Goal: Information Seeking & Learning: Learn about a topic

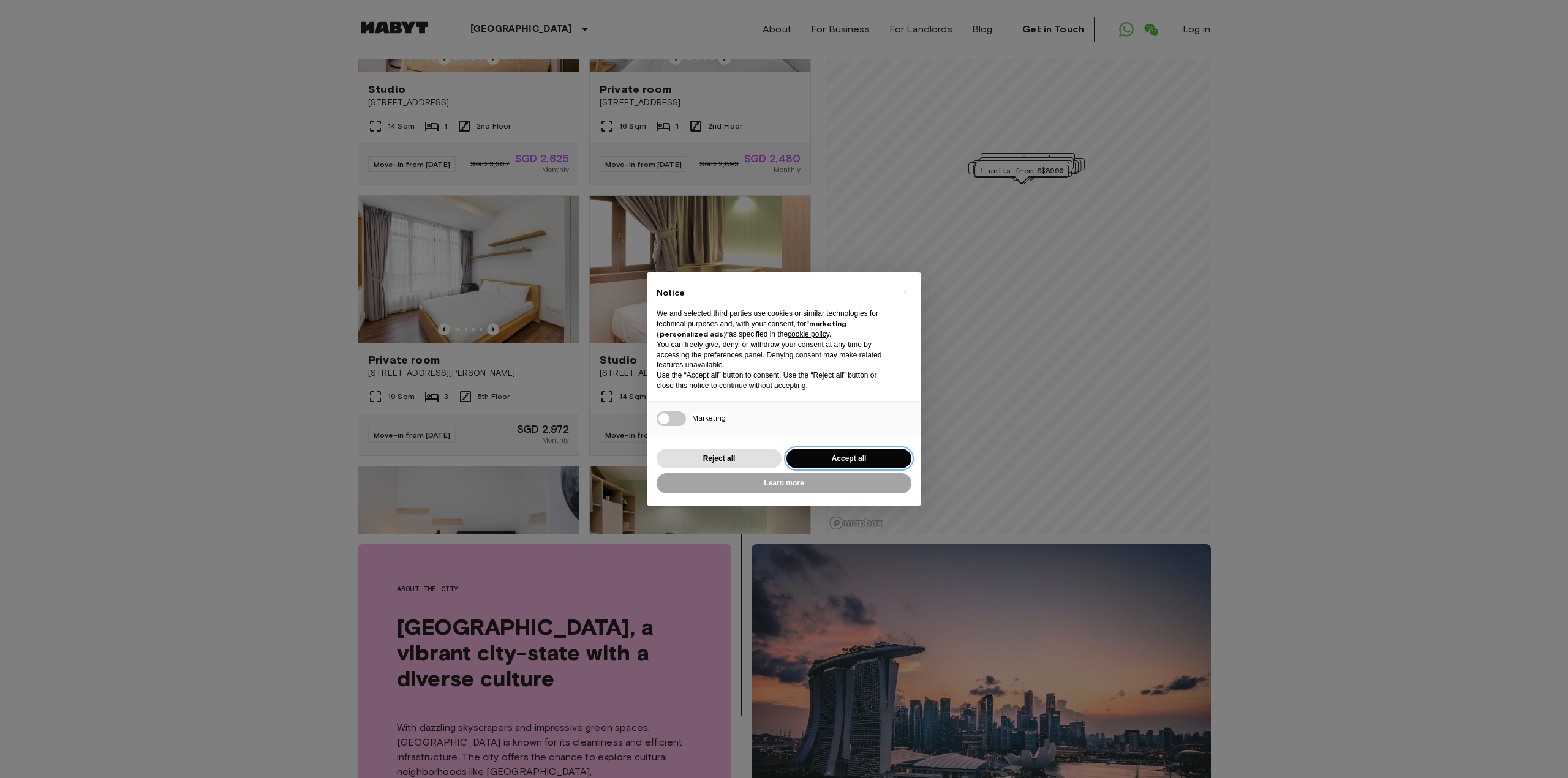
click at [822, 452] on button "Accept all" at bounding box center [849, 459] width 125 height 20
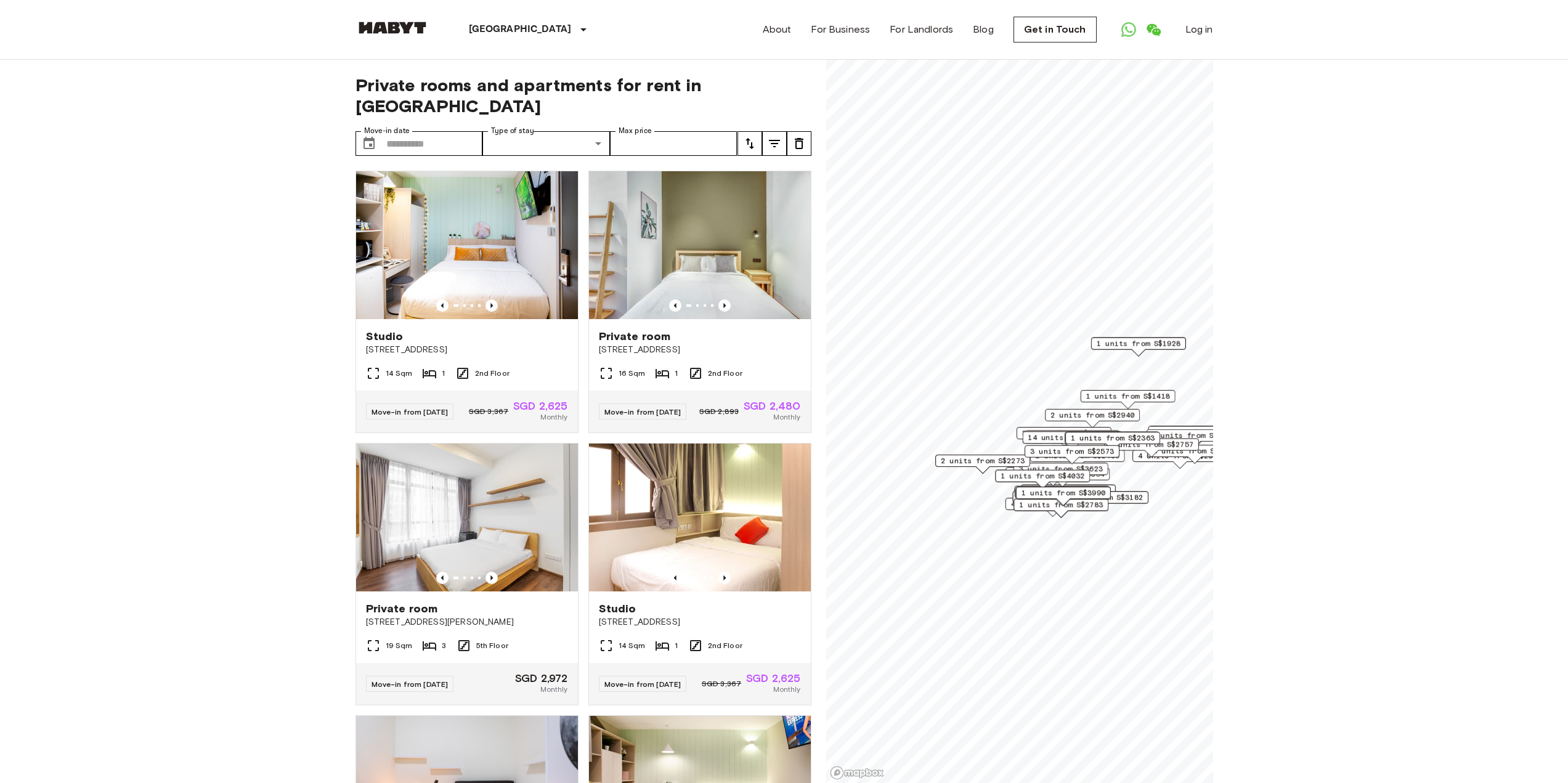
drag, startPoint x: 1057, startPoint y: 477, endPoint x: 1080, endPoint y: 437, distance: 46.1
click at [1080, 437] on span "1 units from S$2363" at bounding box center [1112, 438] width 83 height 11
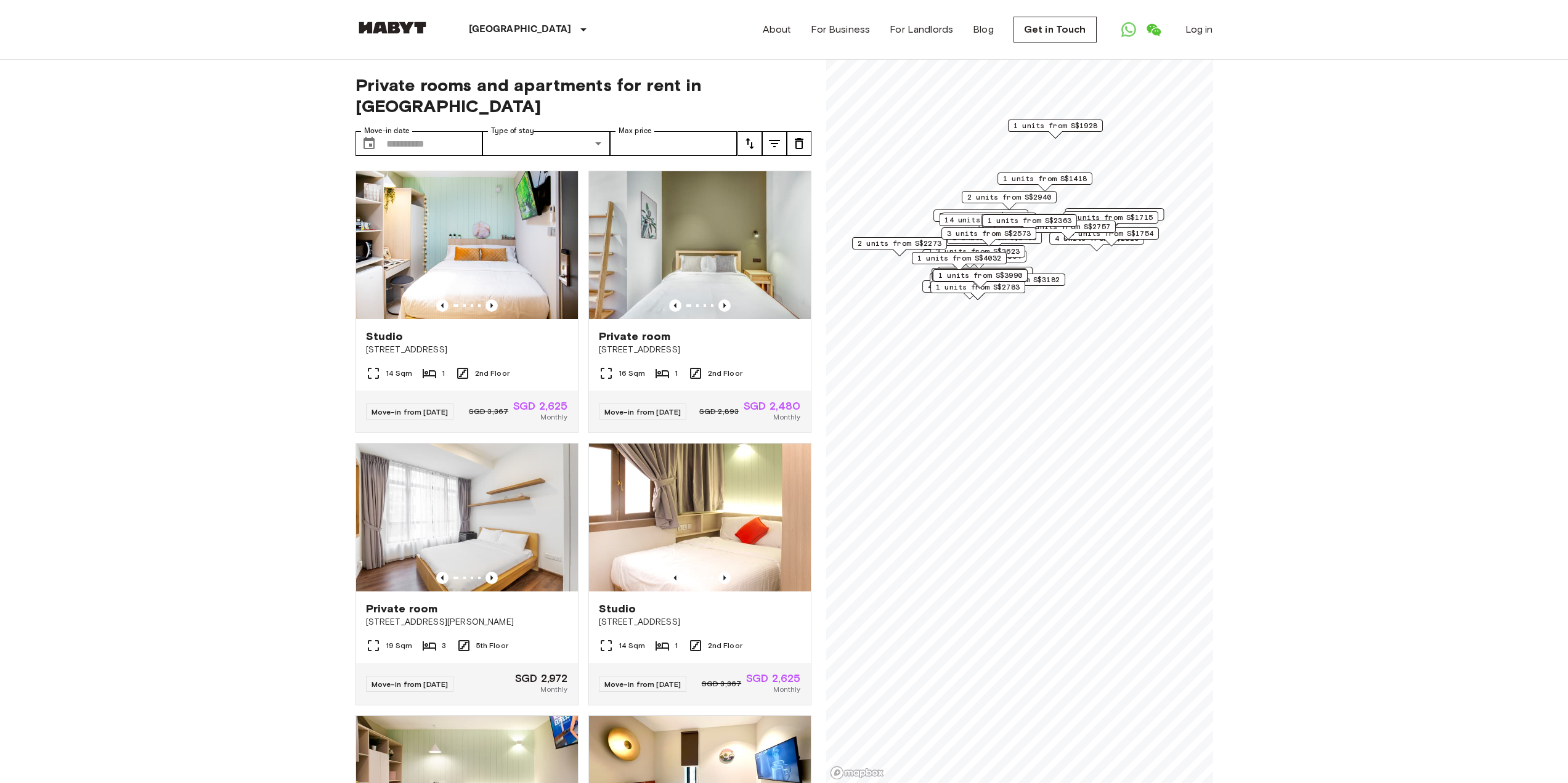
drag, startPoint x: 1073, startPoint y: 455, endPoint x: 990, endPoint y: 238, distance: 232.3
click at [990, 238] on span "3 units from S$2573" at bounding box center [989, 234] width 83 height 11
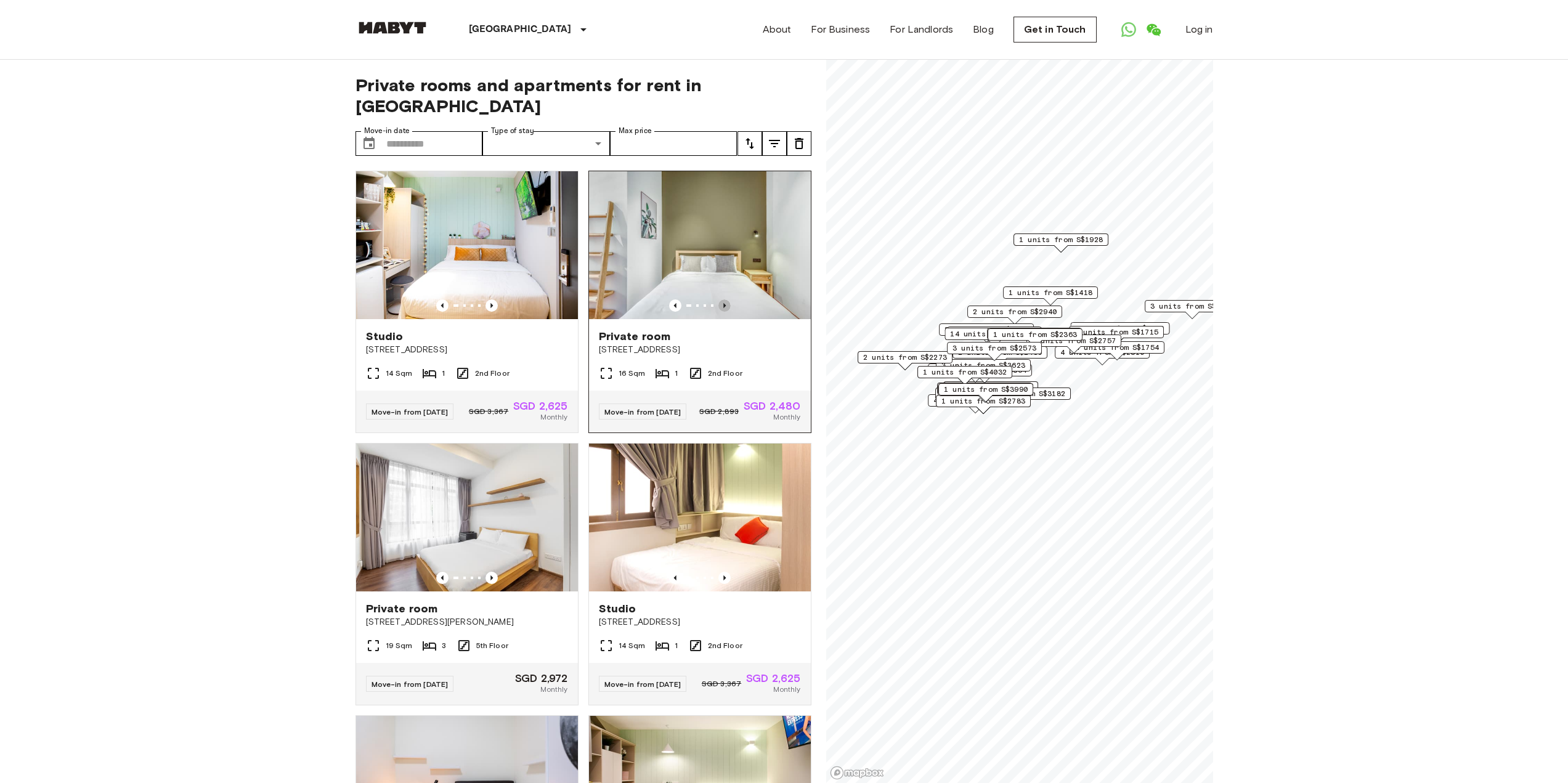
click at [723, 303] on icon "Previous image" at bounding box center [725, 306] width 3 height 5
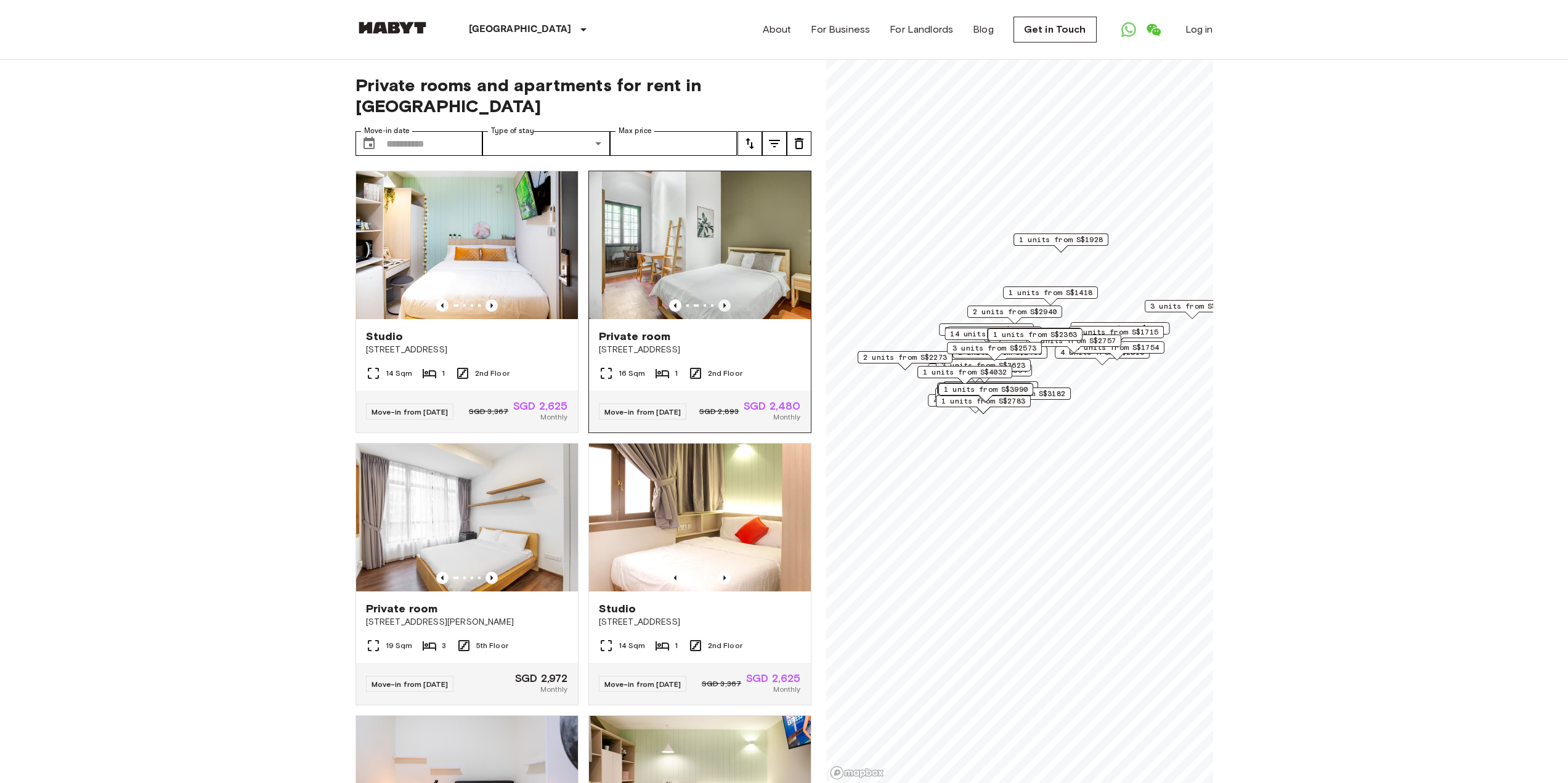
click at [723, 303] on icon "Previous image" at bounding box center [725, 306] width 3 height 5
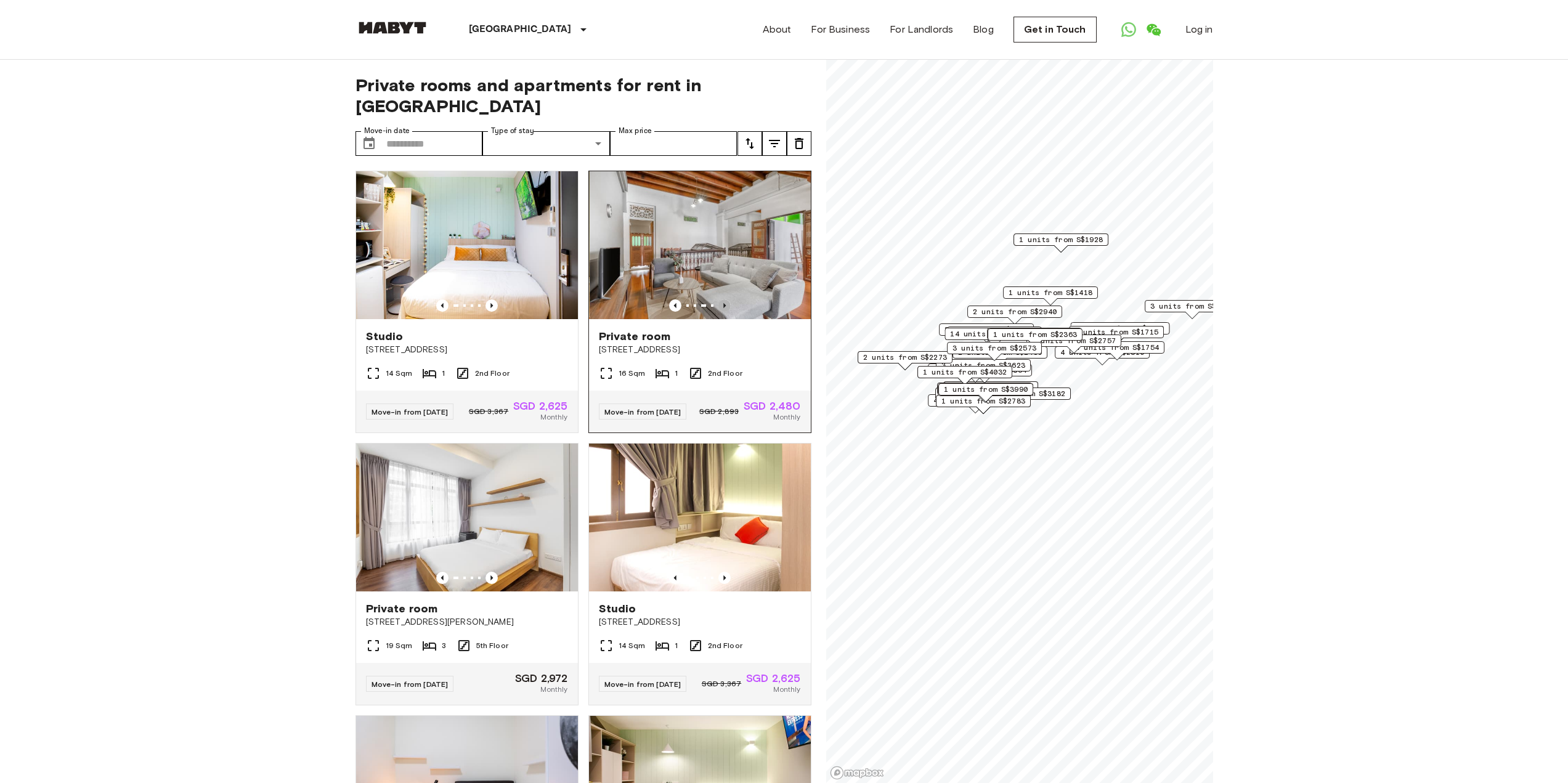
click at [723, 303] on icon "Previous image" at bounding box center [725, 306] width 3 height 5
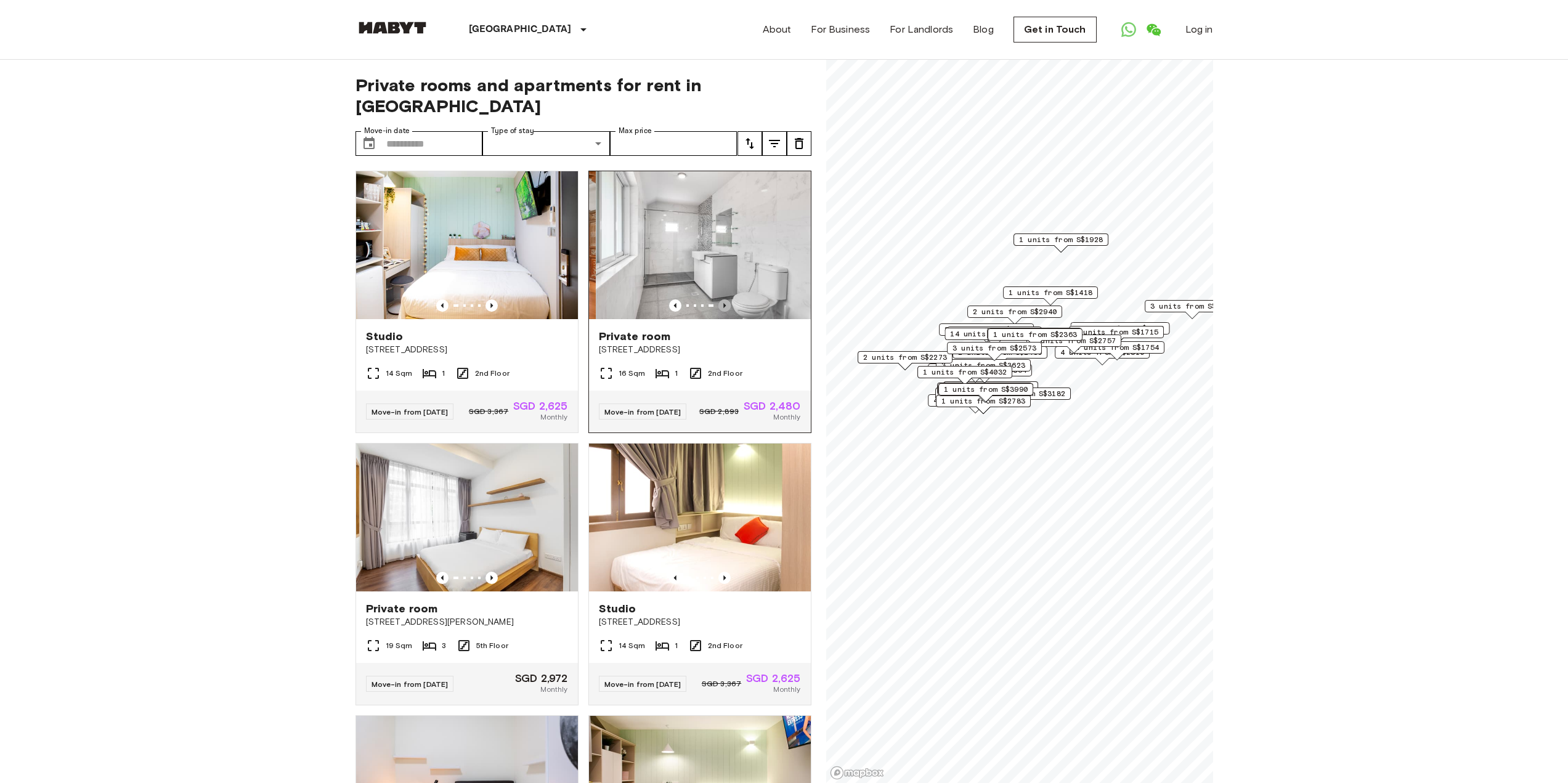
click at [723, 303] on icon "Previous image" at bounding box center [725, 306] width 3 height 5
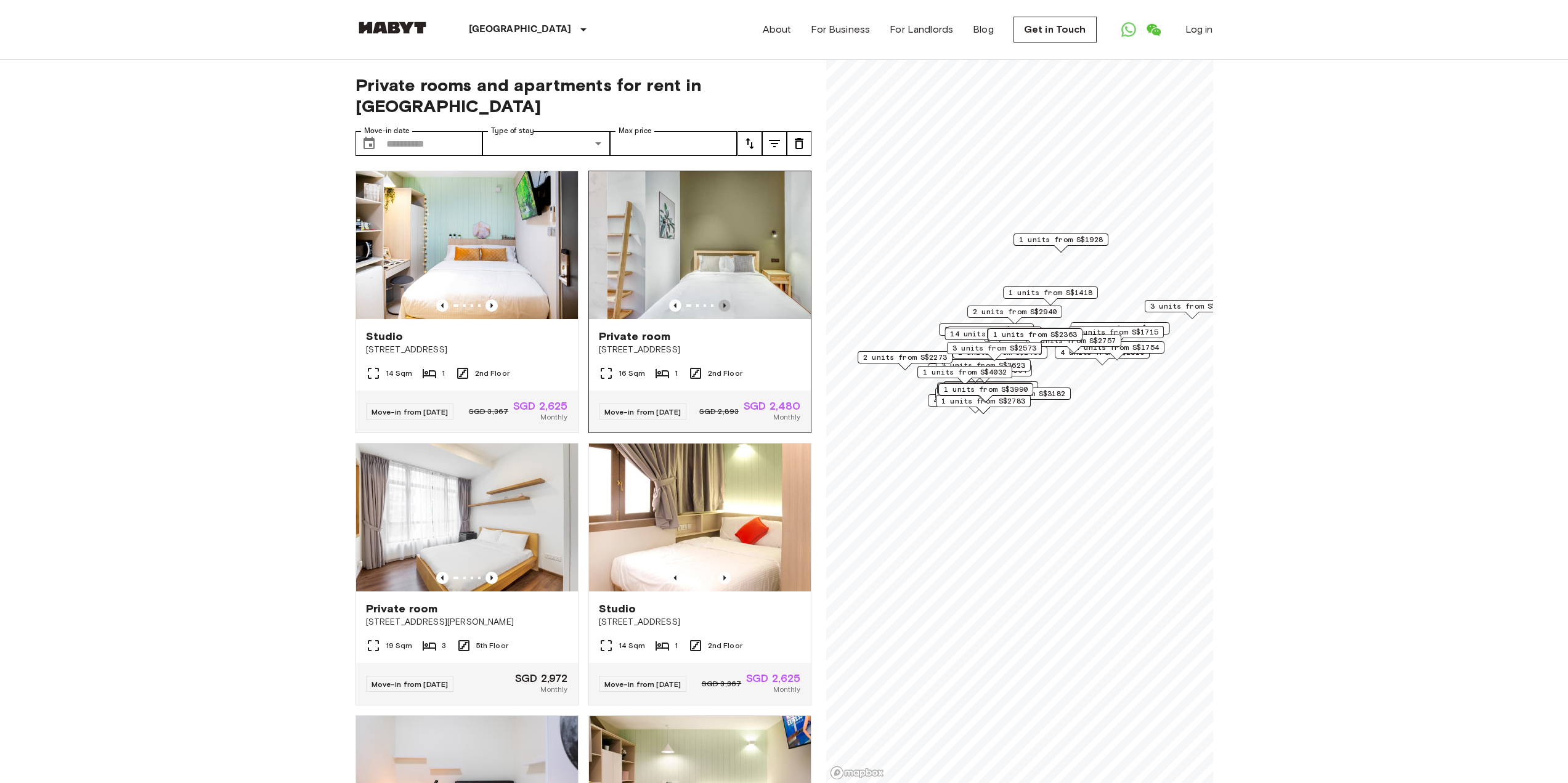
click at [723, 303] on icon "Previous image" at bounding box center [725, 306] width 3 height 5
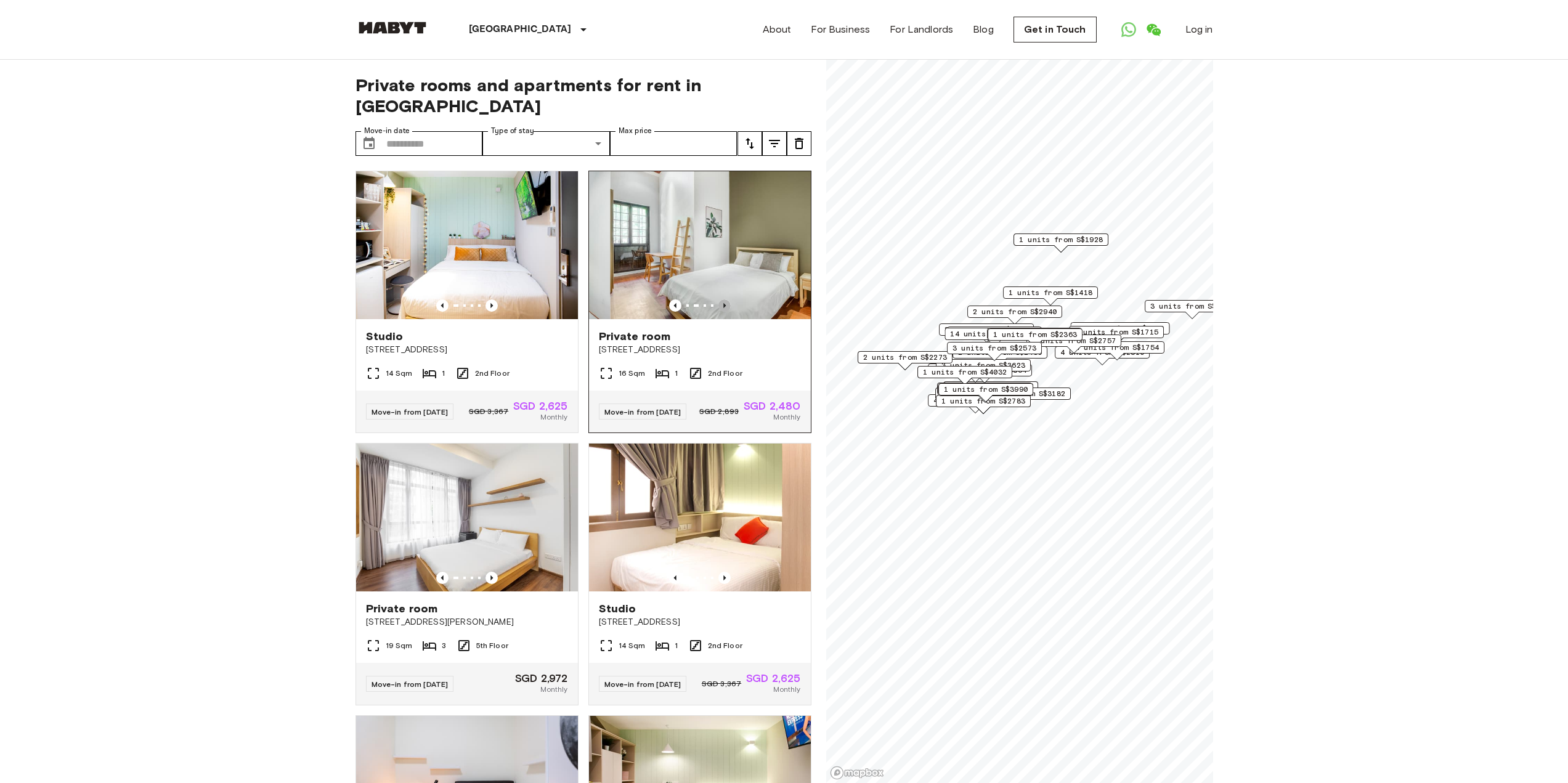
click at [723, 303] on icon "Previous image" at bounding box center [725, 306] width 3 height 5
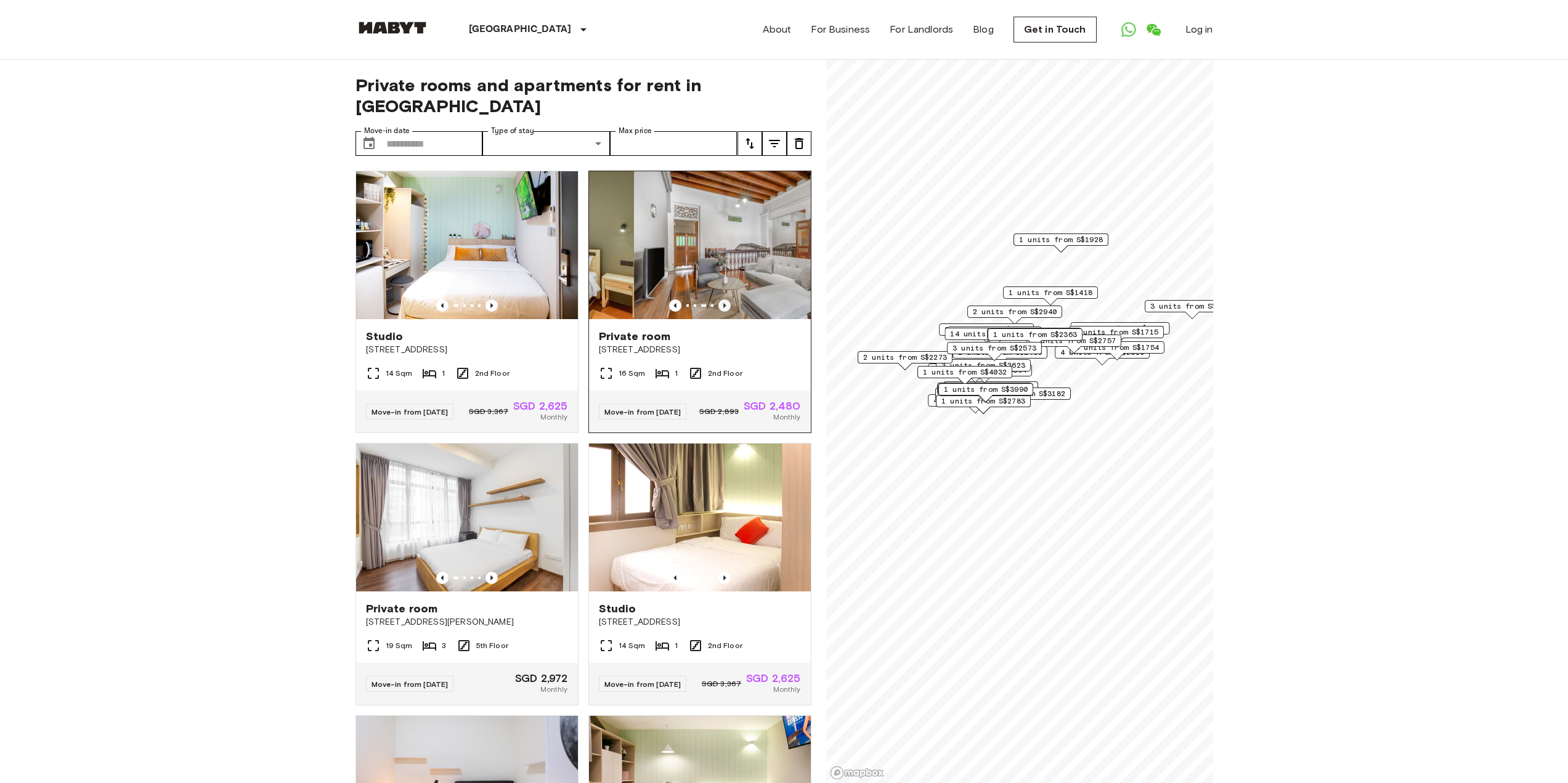
click at [723, 303] on icon "Previous image" at bounding box center [725, 306] width 3 height 5
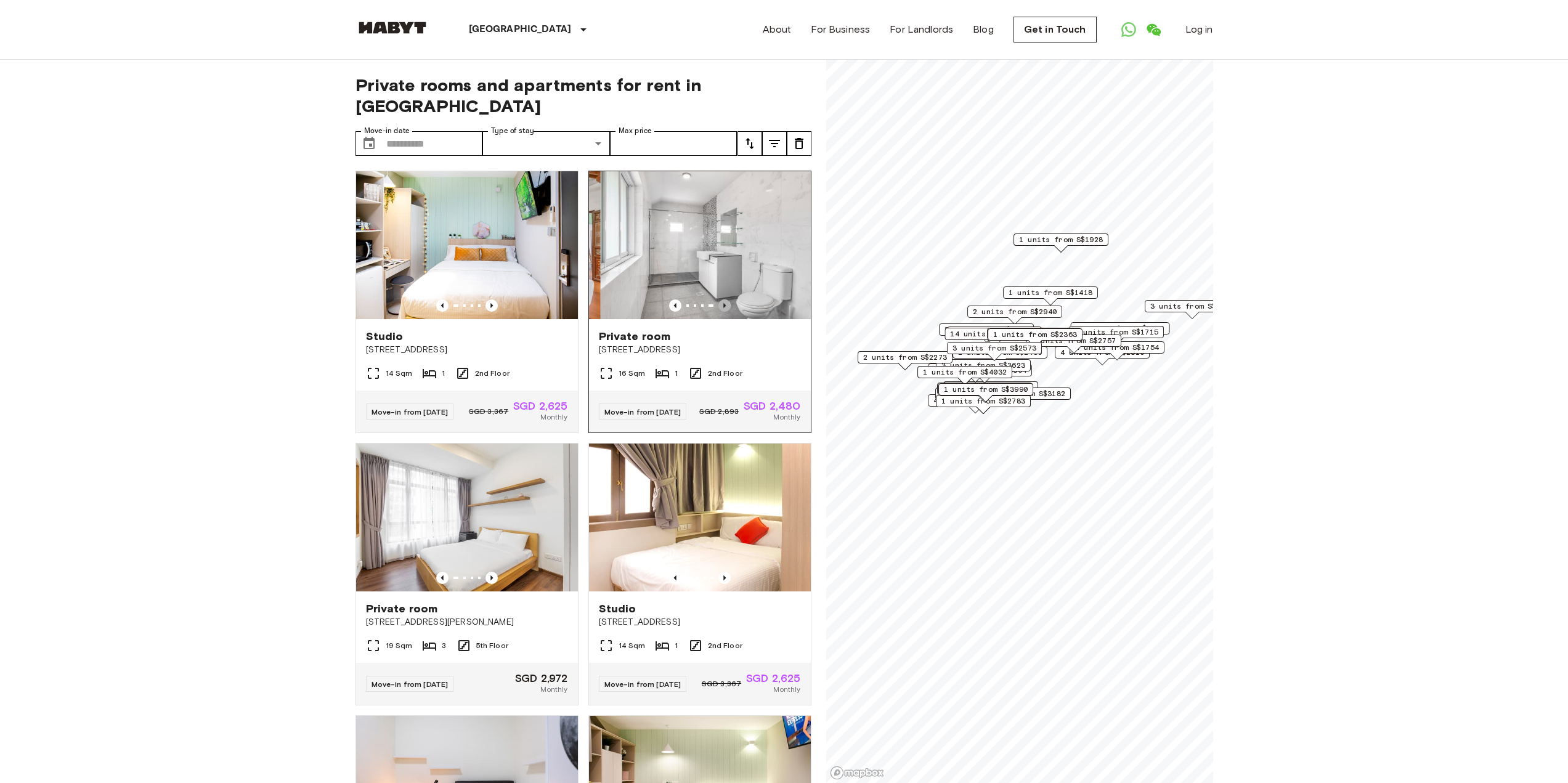
click at [723, 303] on icon "Previous image" at bounding box center [725, 306] width 3 height 5
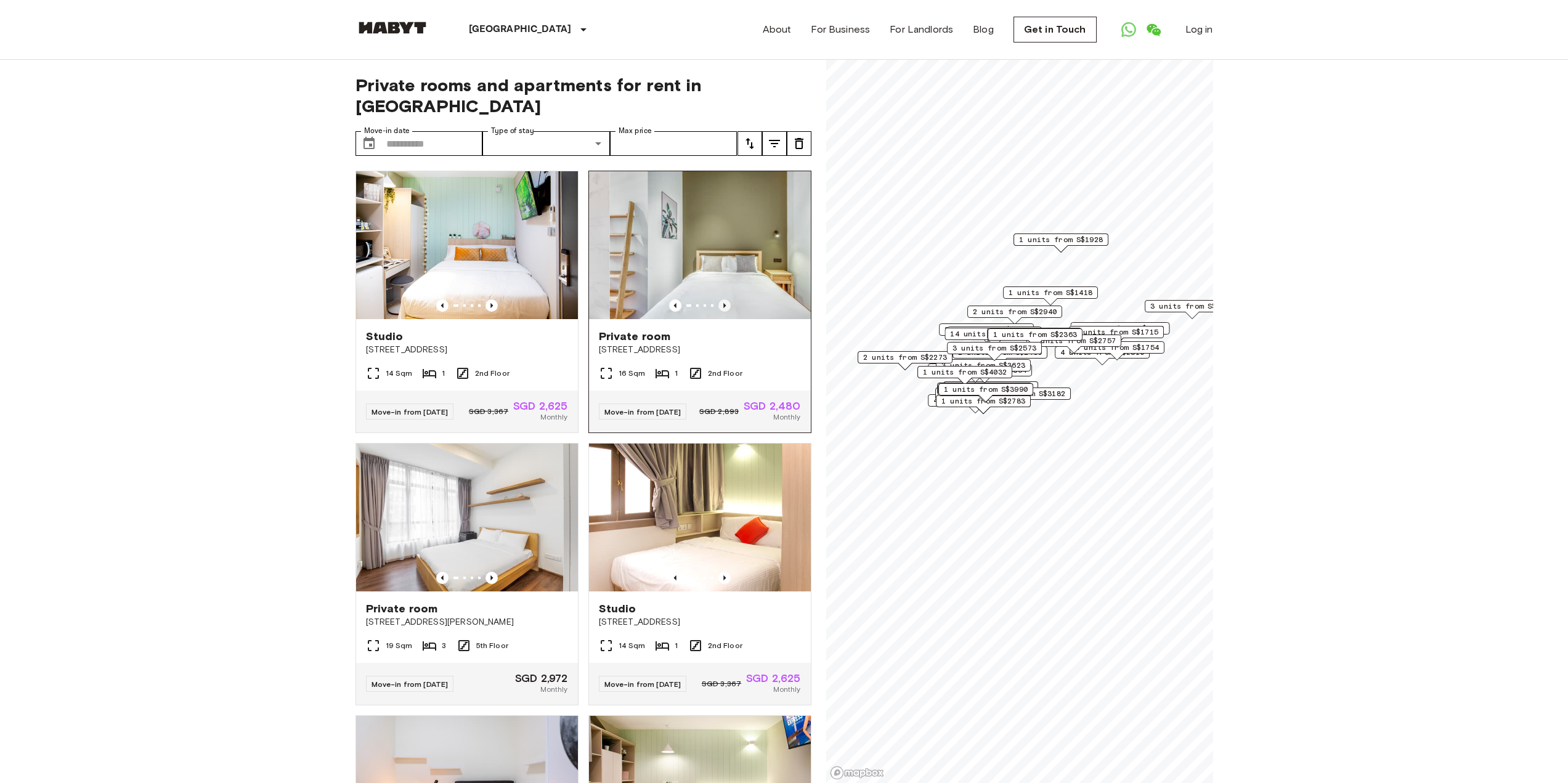
click at [723, 303] on icon "Previous image" at bounding box center [725, 306] width 3 height 5
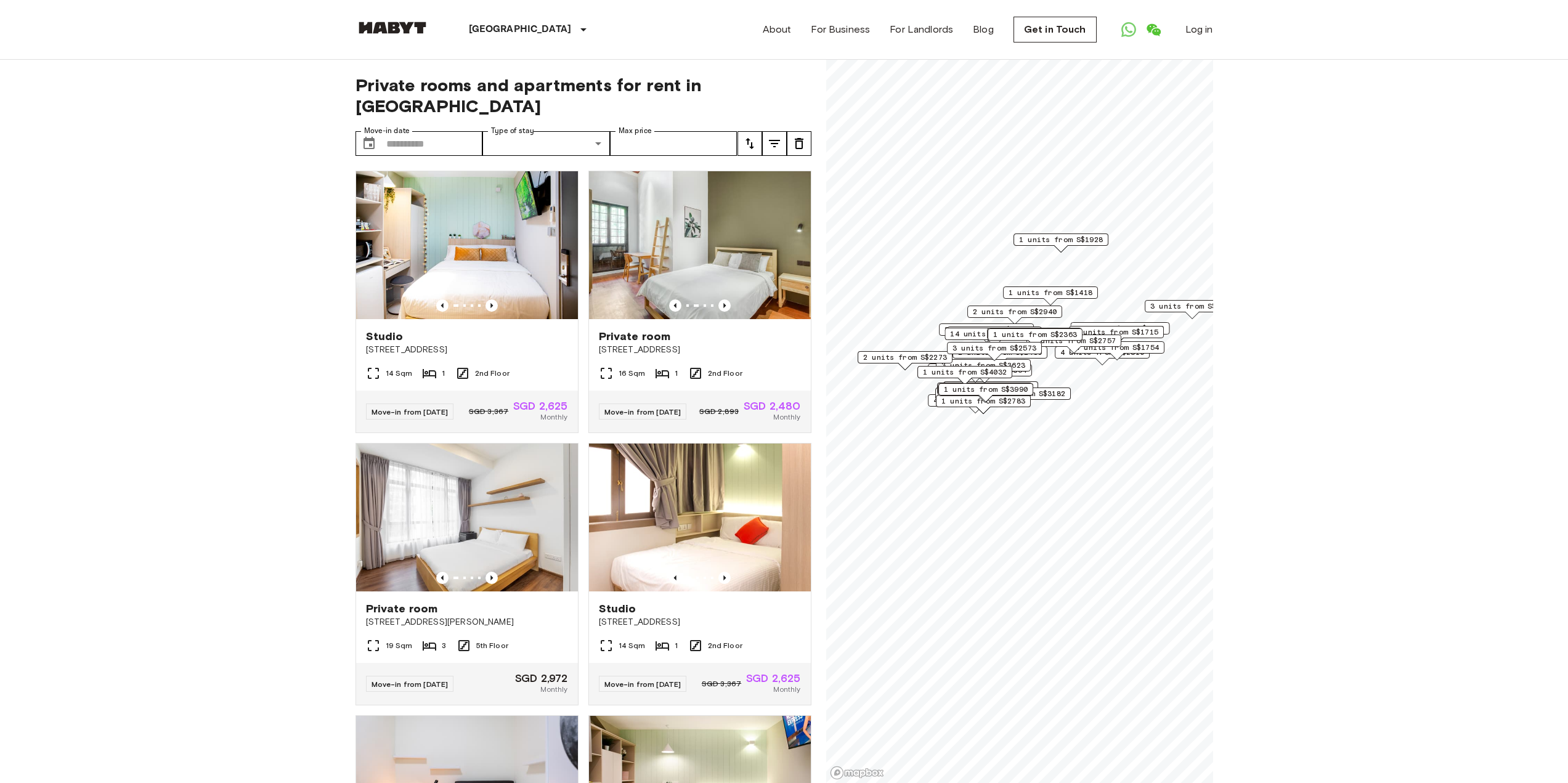
click at [773, 140] on icon "tune" at bounding box center [774, 143] width 11 height 8
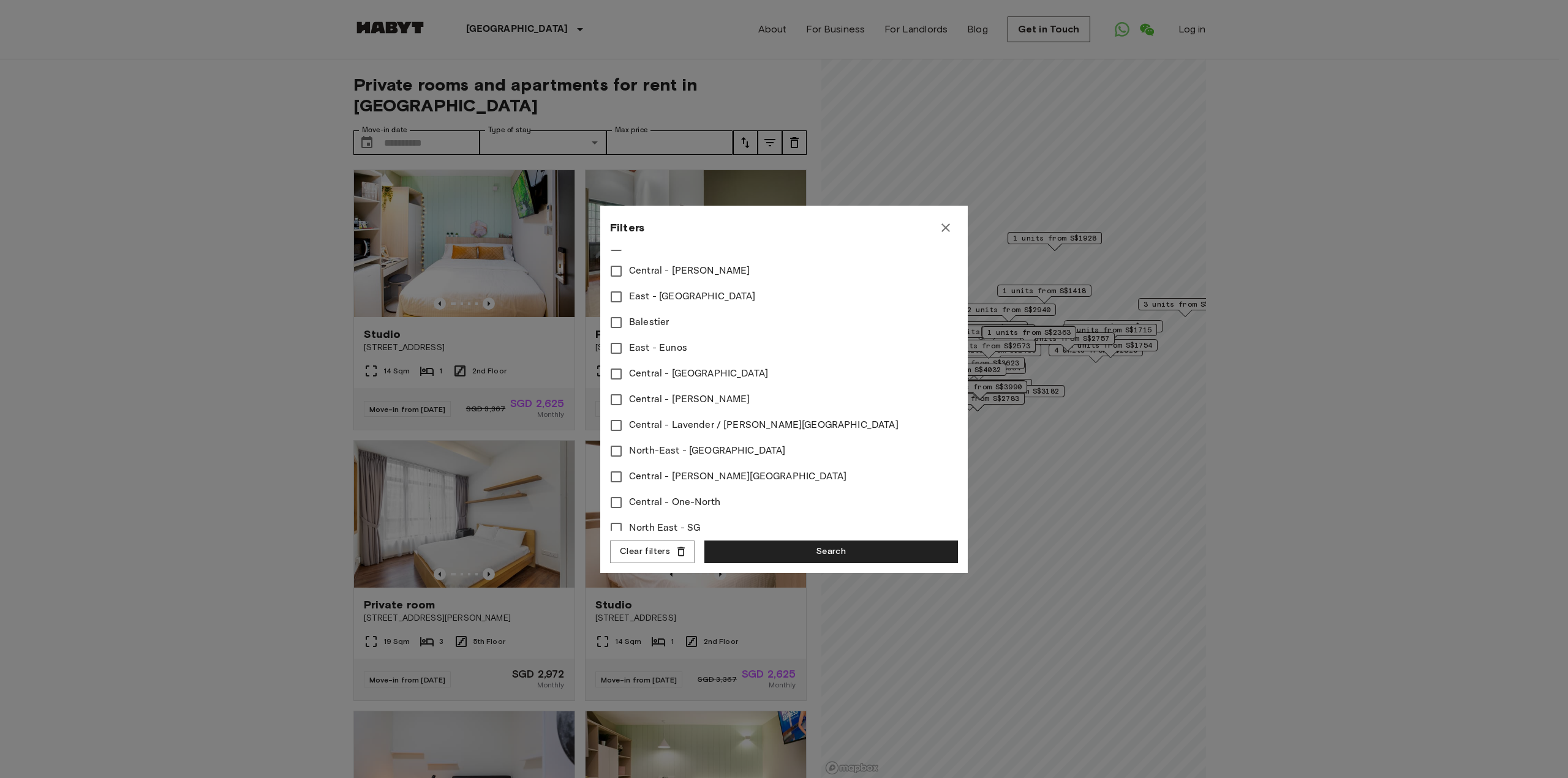
scroll to position [355, 0]
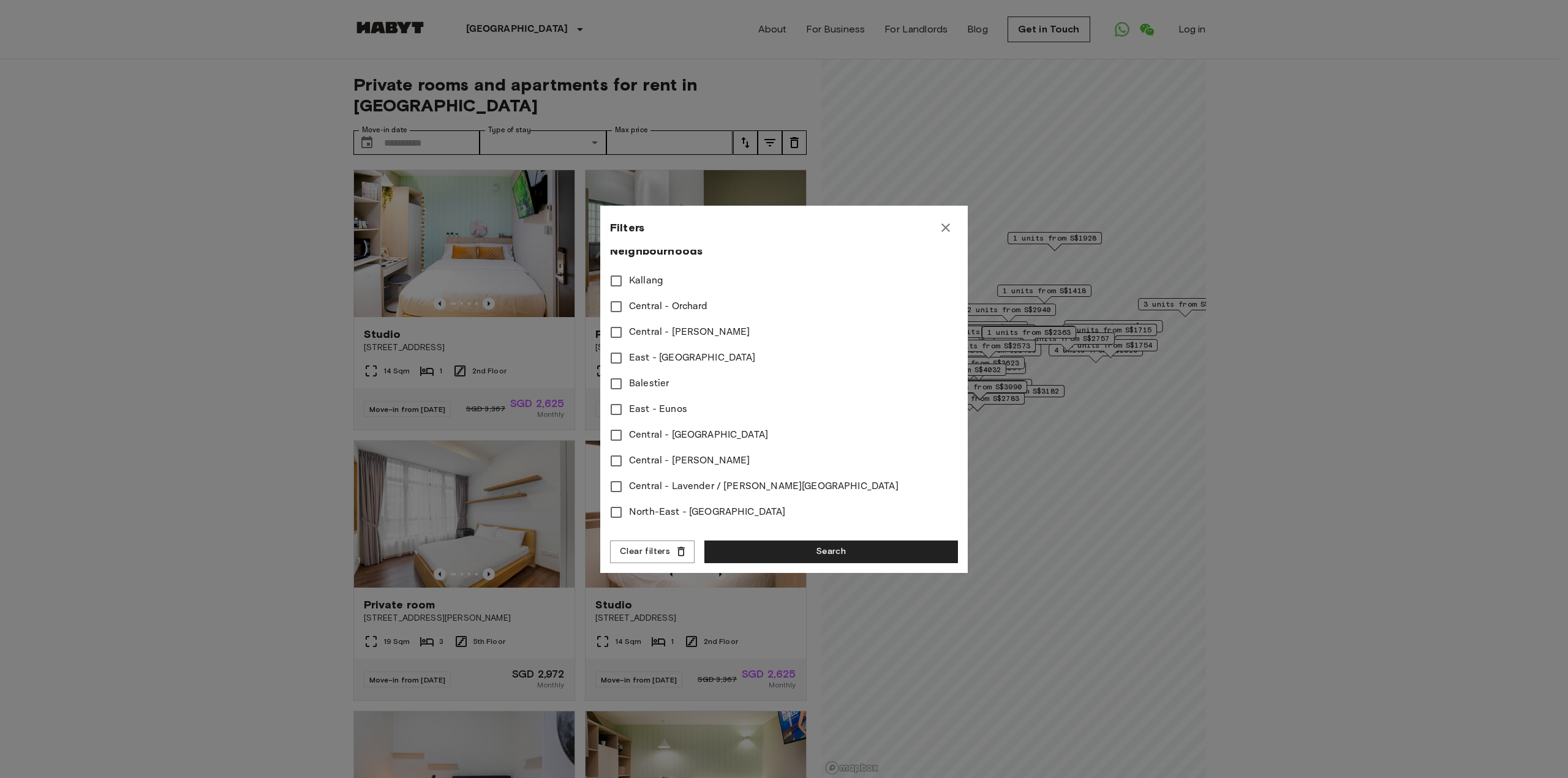
click at [664, 458] on span "Central - Tiong Bahru" at bounding box center [689, 461] width 120 height 15
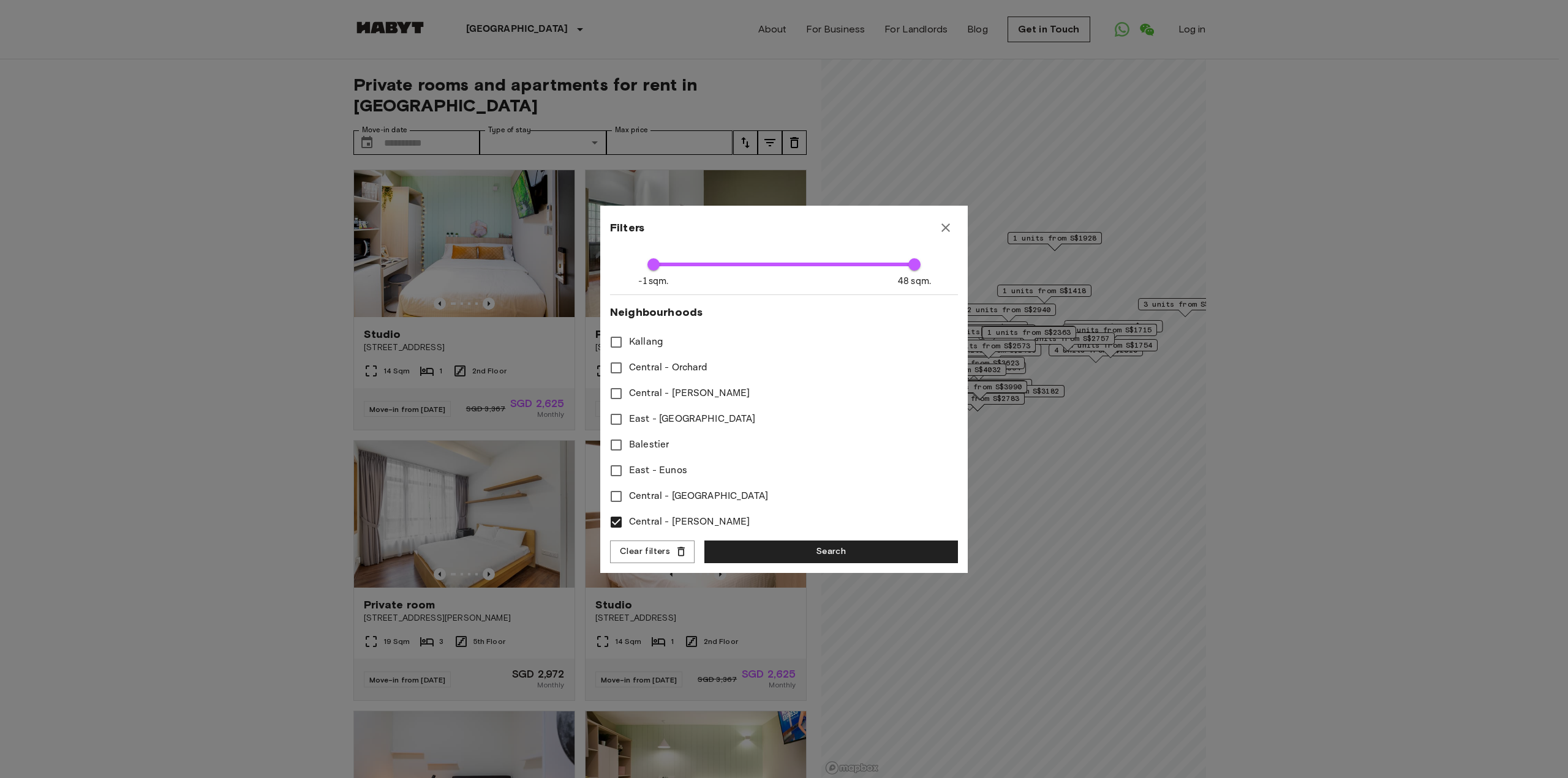
click at [694, 367] on span "Central - Orchard" at bounding box center [668, 368] width 79 height 15
click at [688, 392] on span "Central - Newton" at bounding box center [689, 393] width 120 height 15
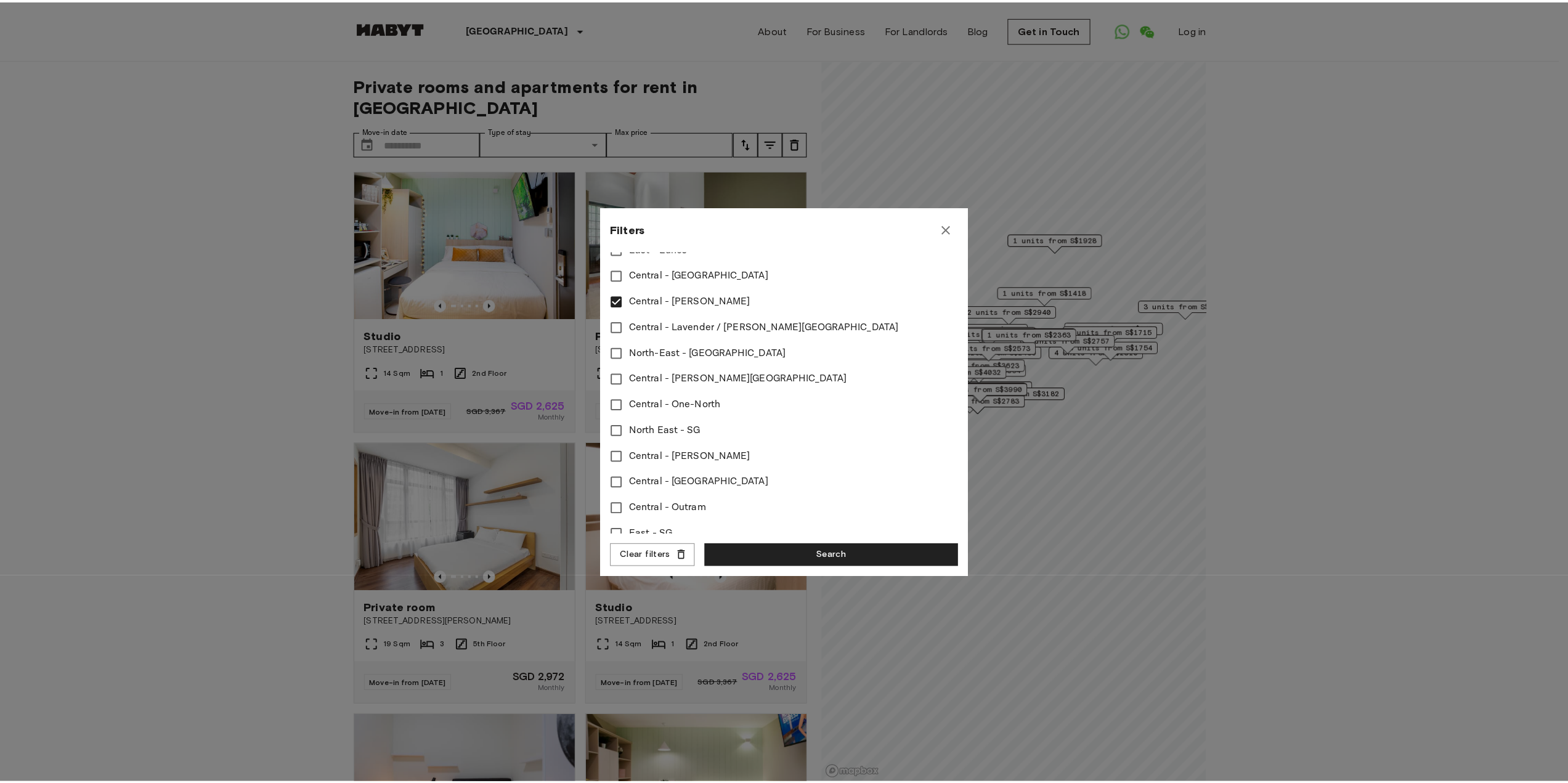
scroll to position [541, 0]
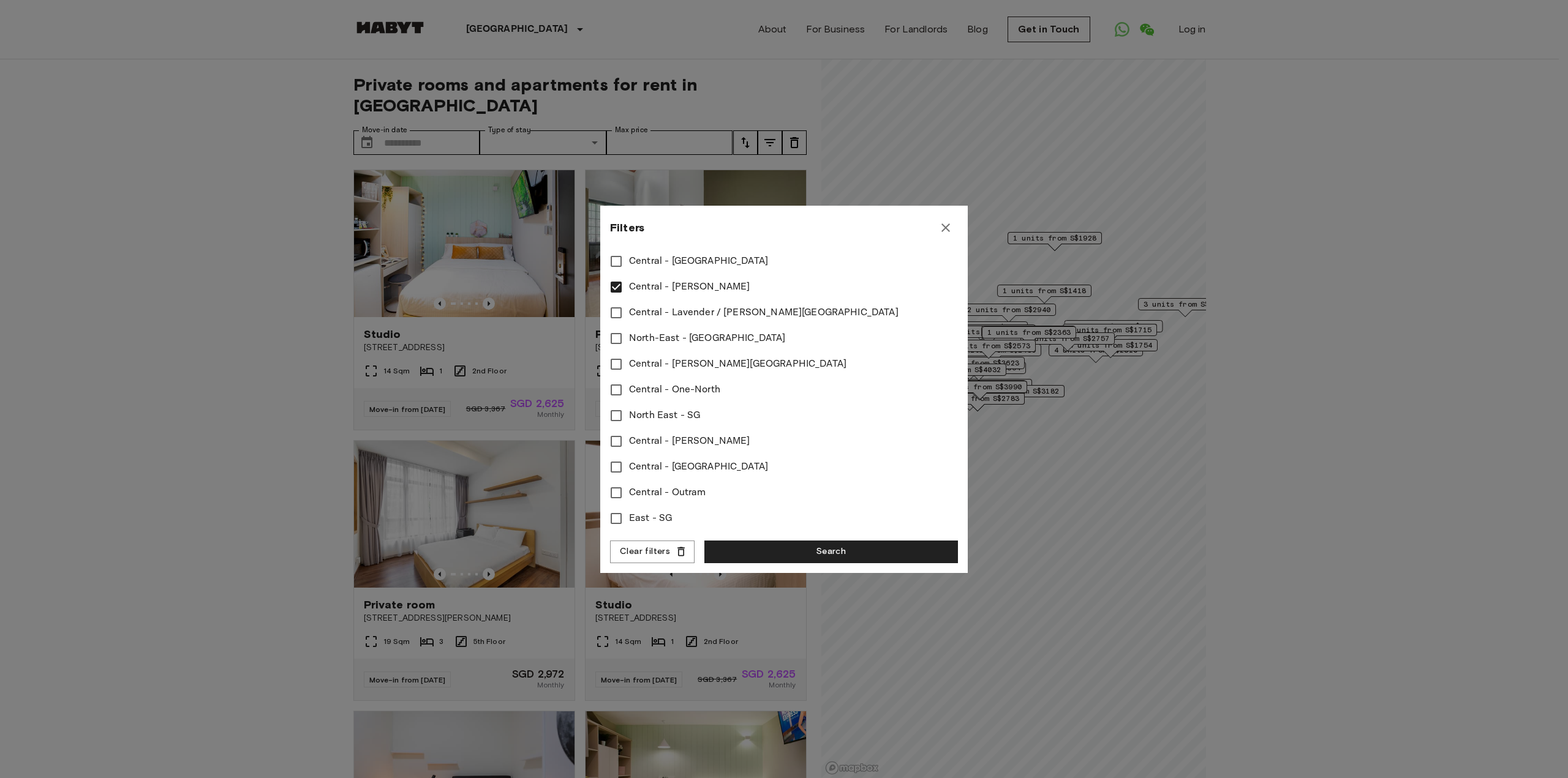
click at [682, 434] on span "Central - Stevens" at bounding box center [689, 441] width 120 height 15
click at [691, 460] on span "Central - Raffles Place" at bounding box center [698, 467] width 139 height 15
type input "****"
click at [795, 555] on button "Search" at bounding box center [831, 552] width 254 height 23
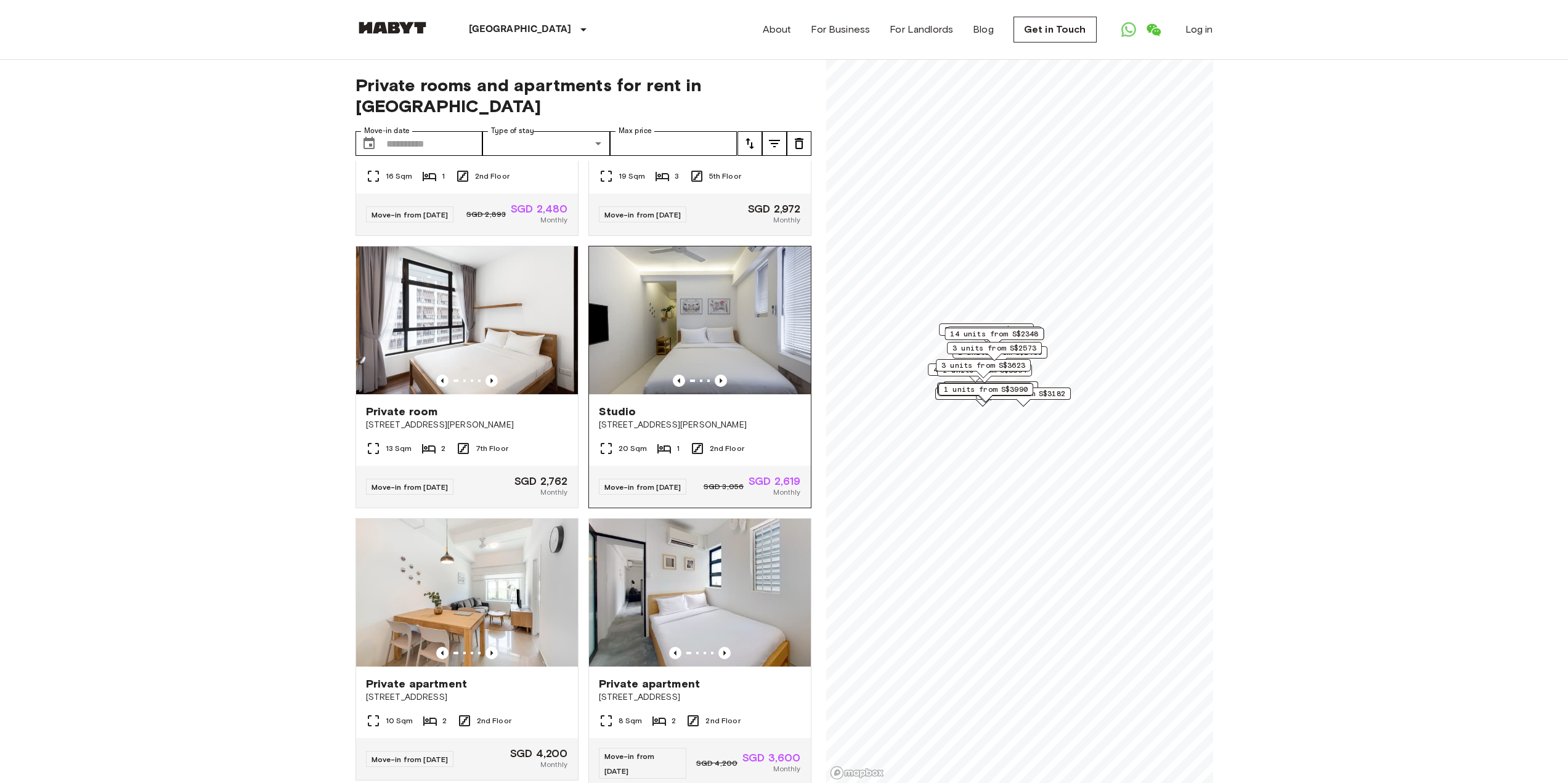
scroll to position [185, 0]
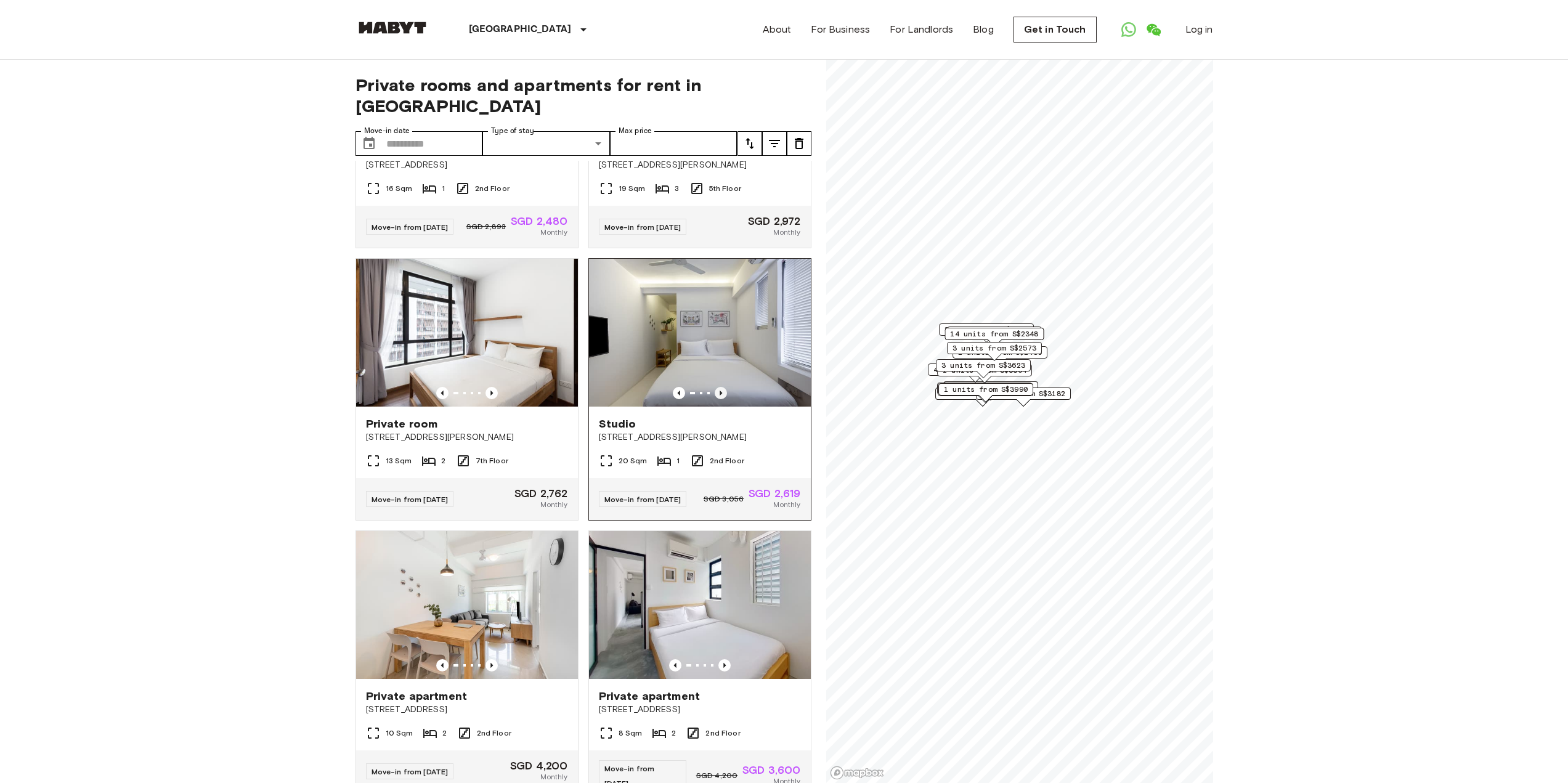
click at [717, 387] on icon "Previous image" at bounding box center [721, 393] width 13 height 13
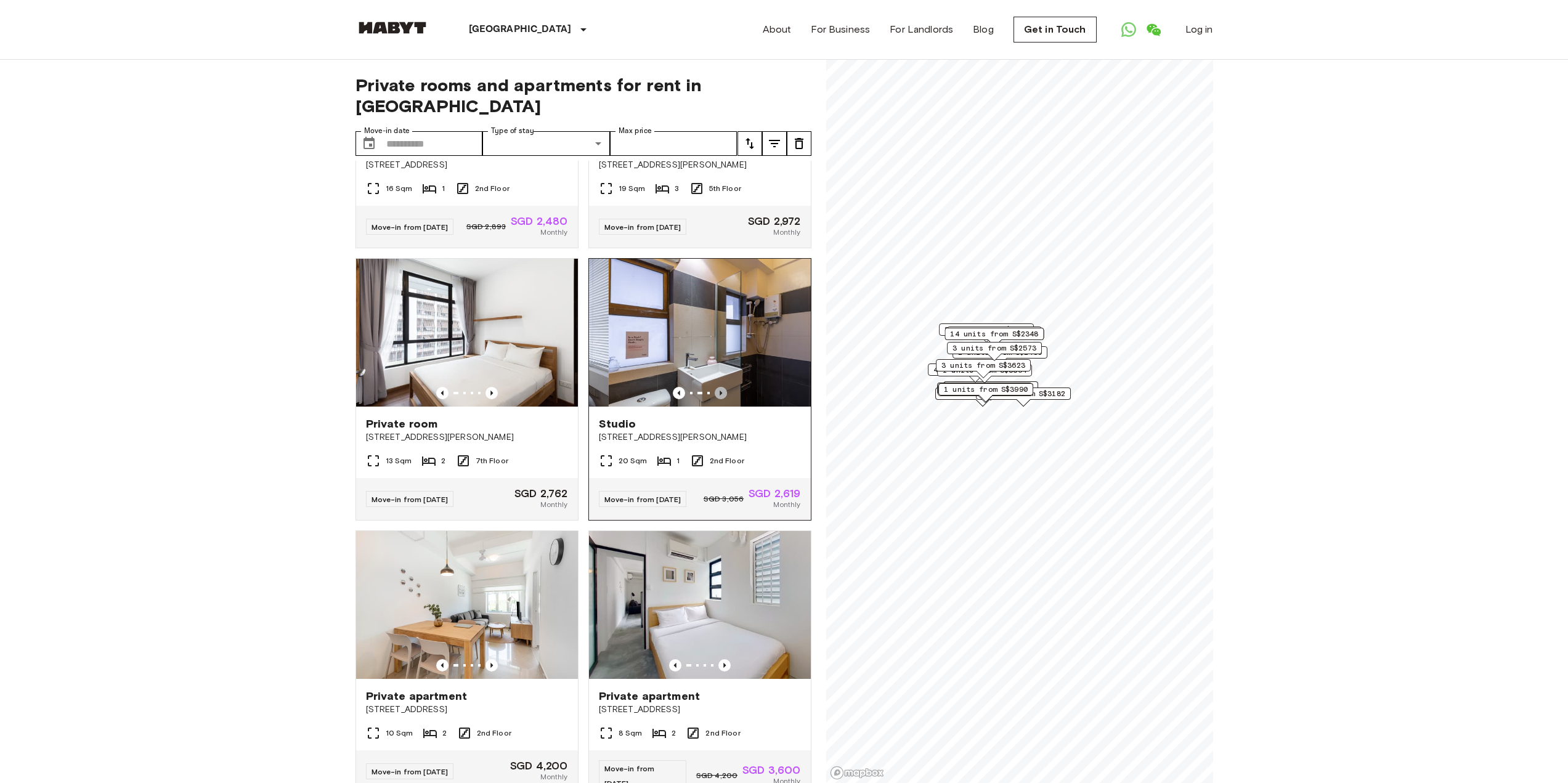
click at [717, 387] on icon "Previous image" at bounding box center [721, 393] width 13 height 13
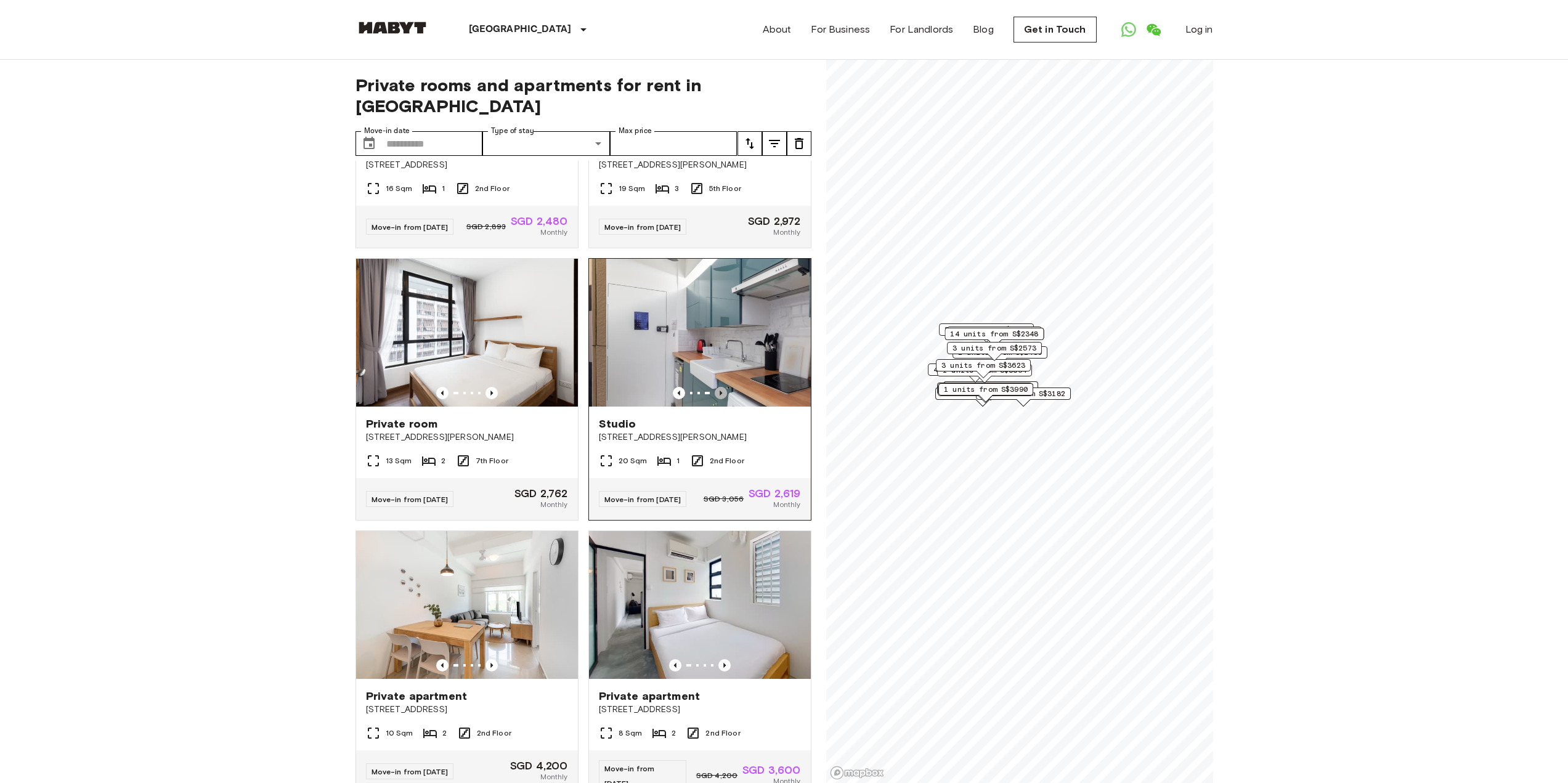
click at [717, 387] on icon "Previous image" at bounding box center [721, 393] width 13 height 13
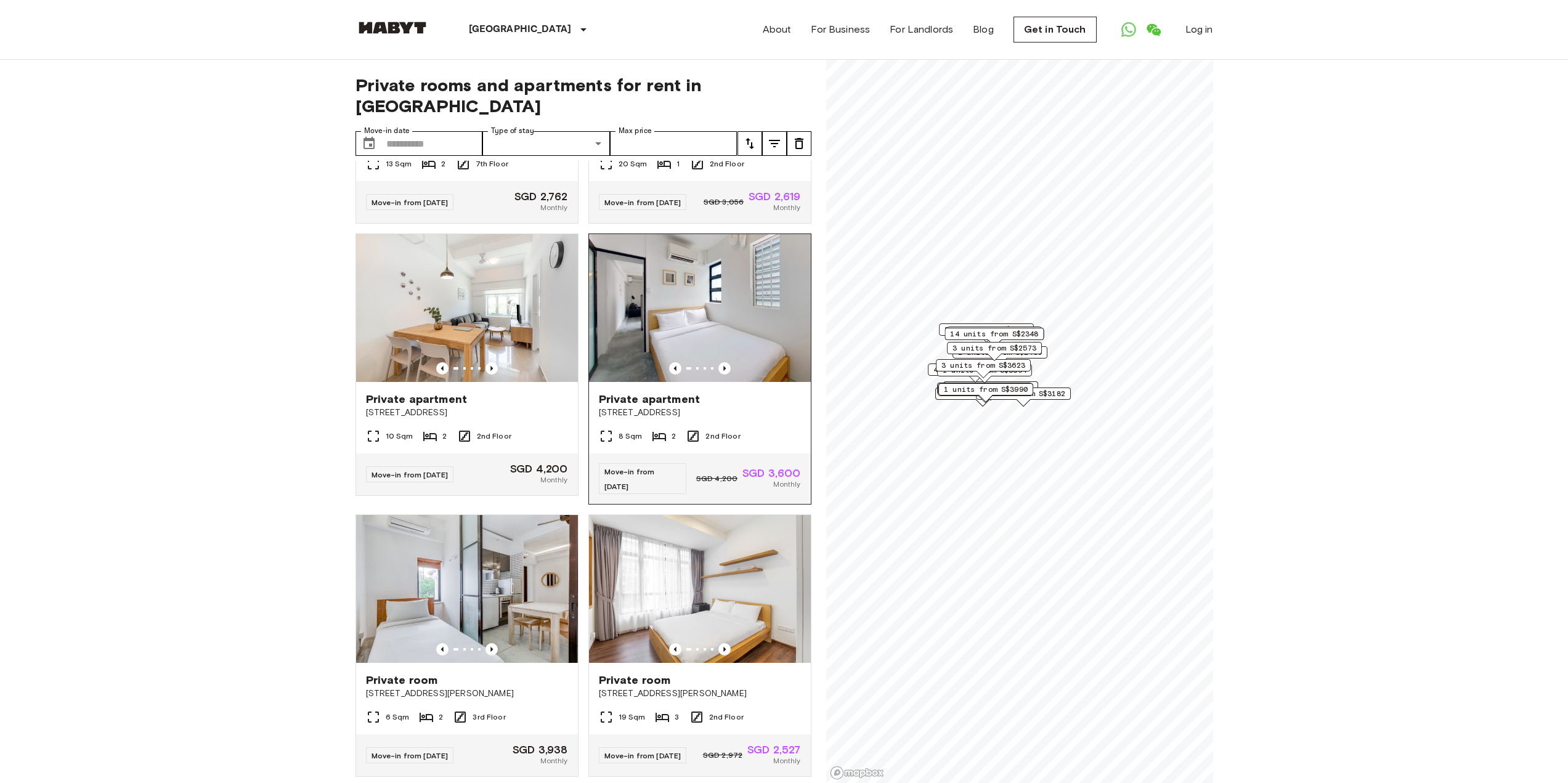
scroll to position [493, 0]
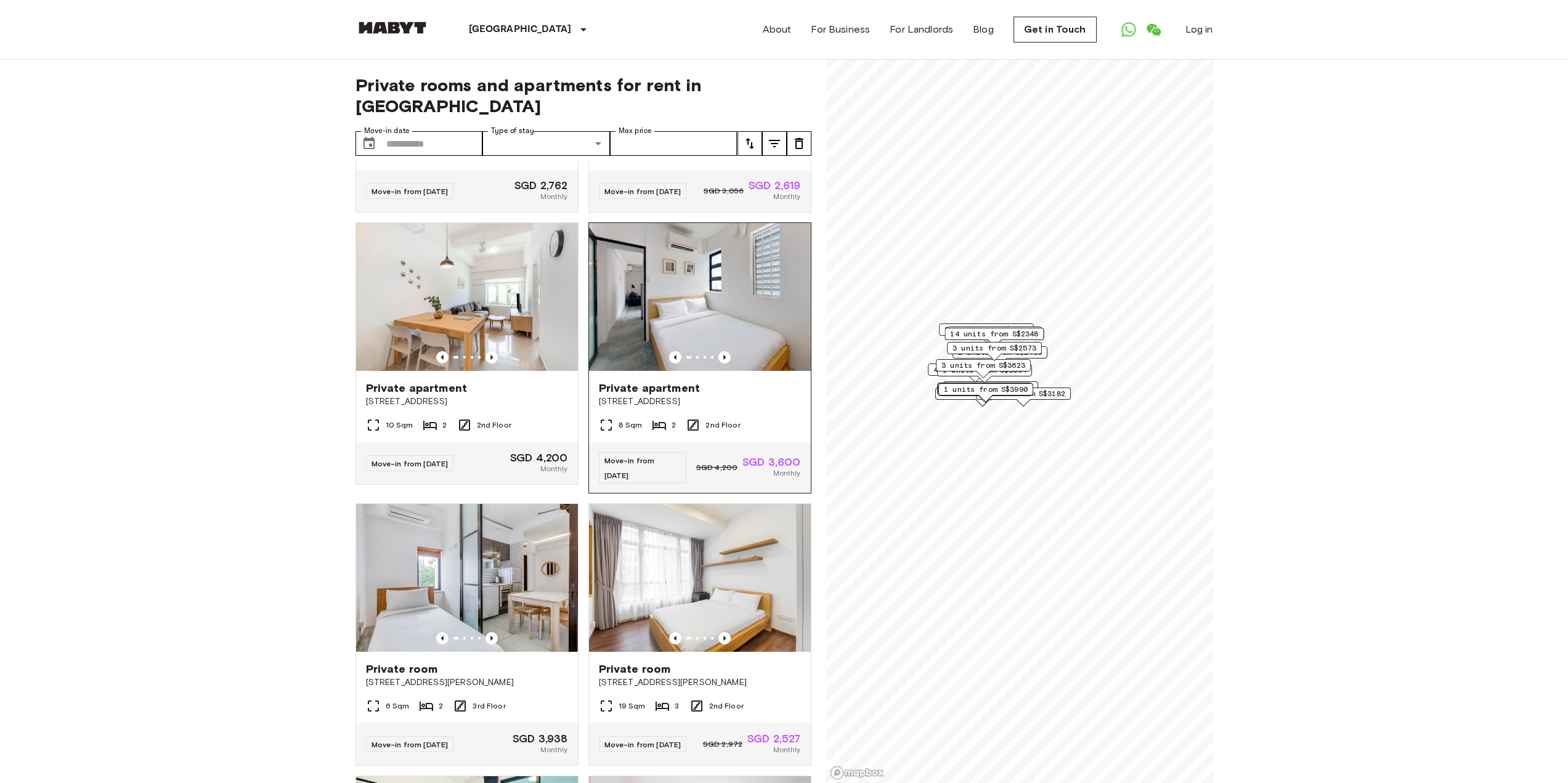
click at [643, 403] on span "55 Tiong Bahru Road" at bounding box center [700, 402] width 202 height 13
click at [479, 331] on img at bounding box center [467, 297] width 222 height 148
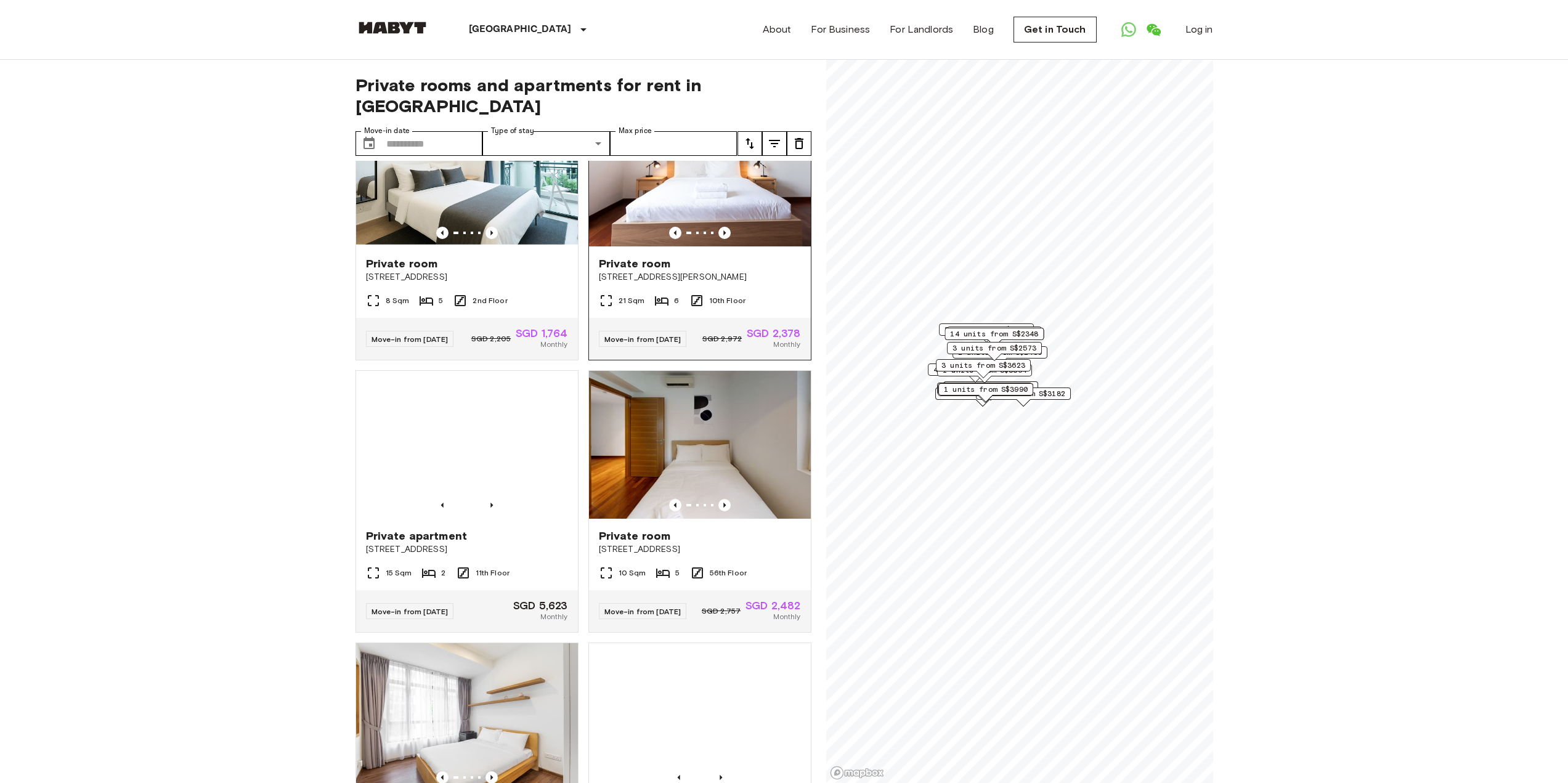
scroll to position [1233, 0]
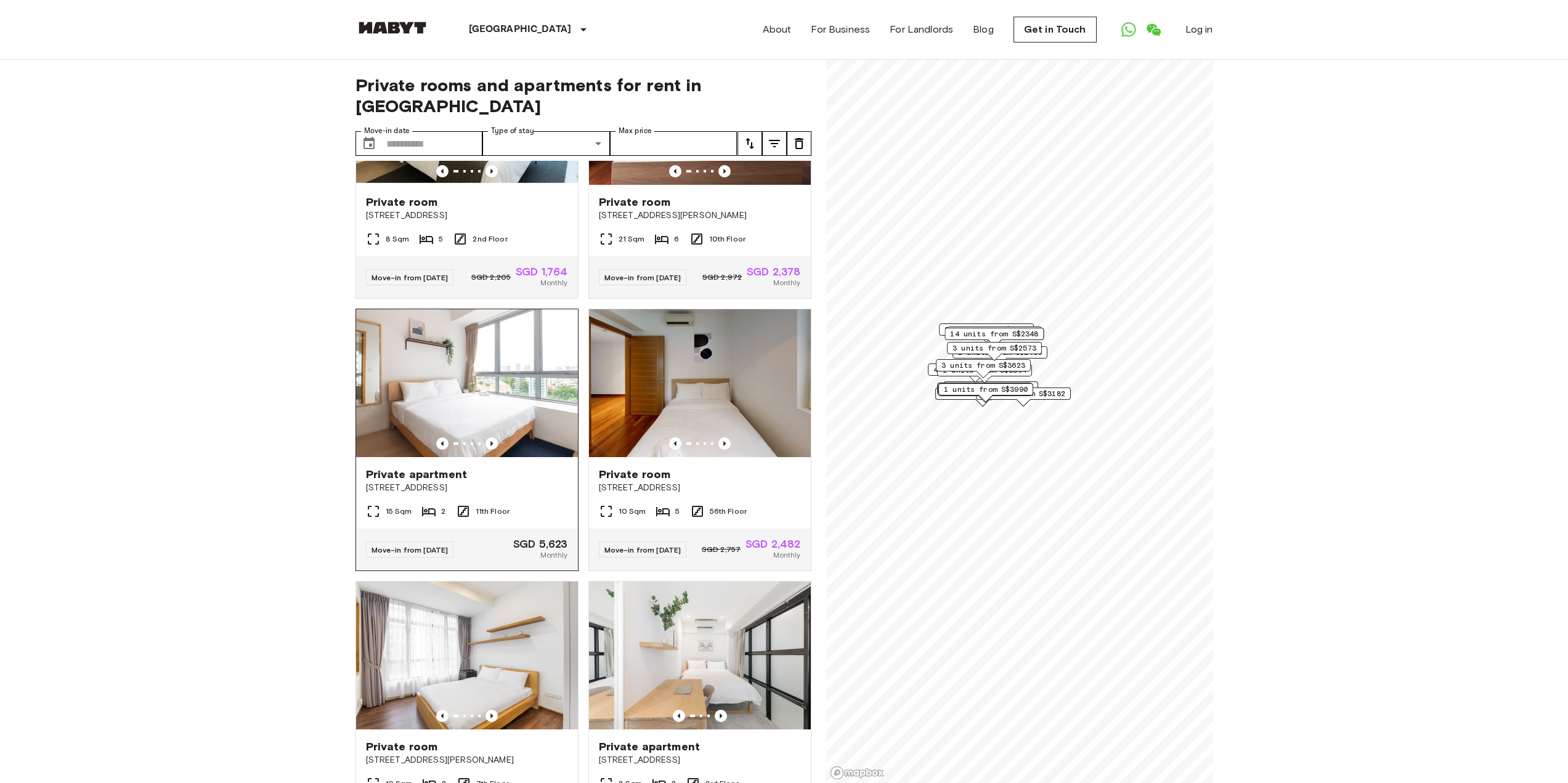
click at [463, 430] on img at bounding box center [467, 383] width 222 height 148
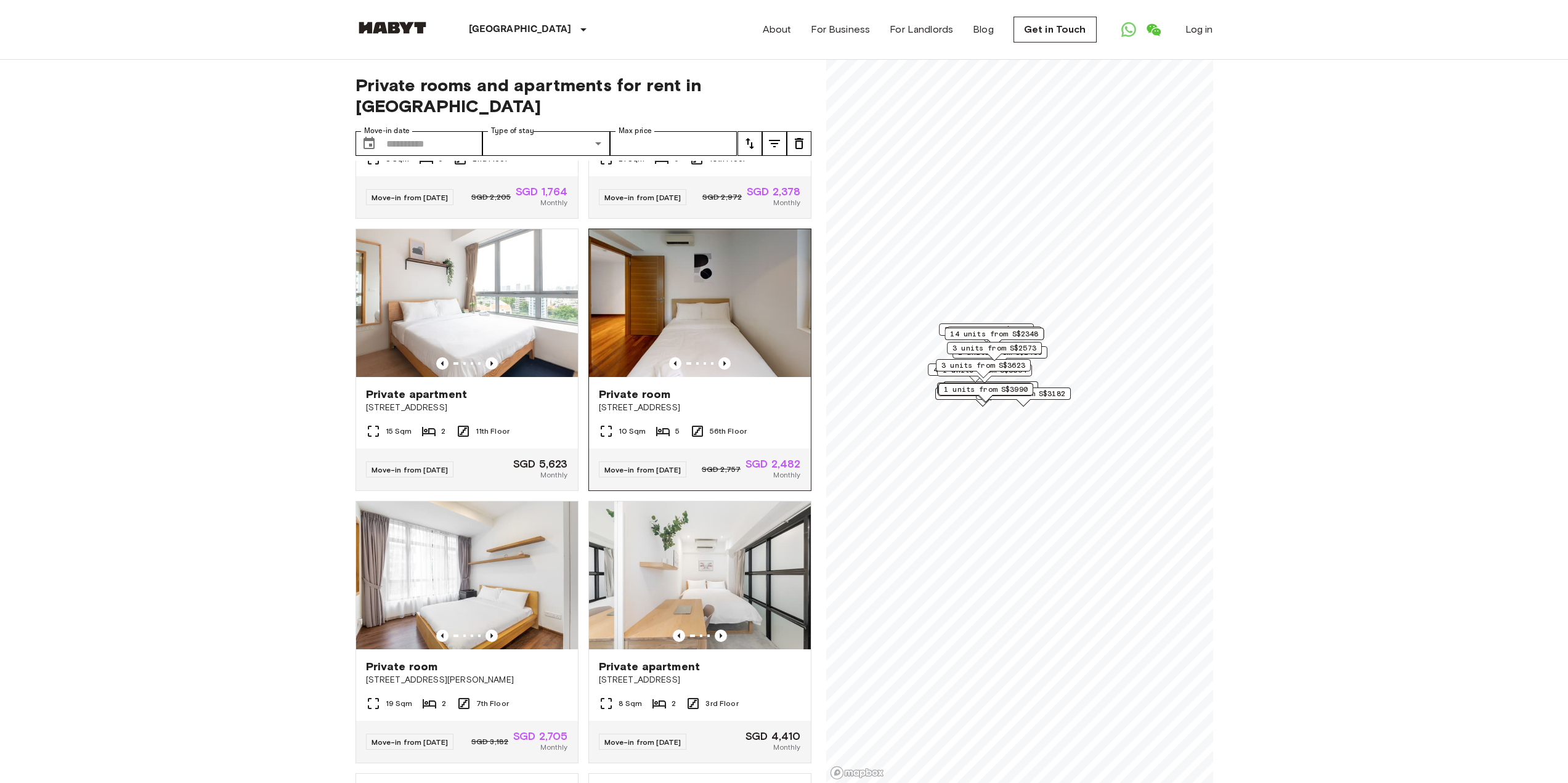
scroll to position [1602, 0]
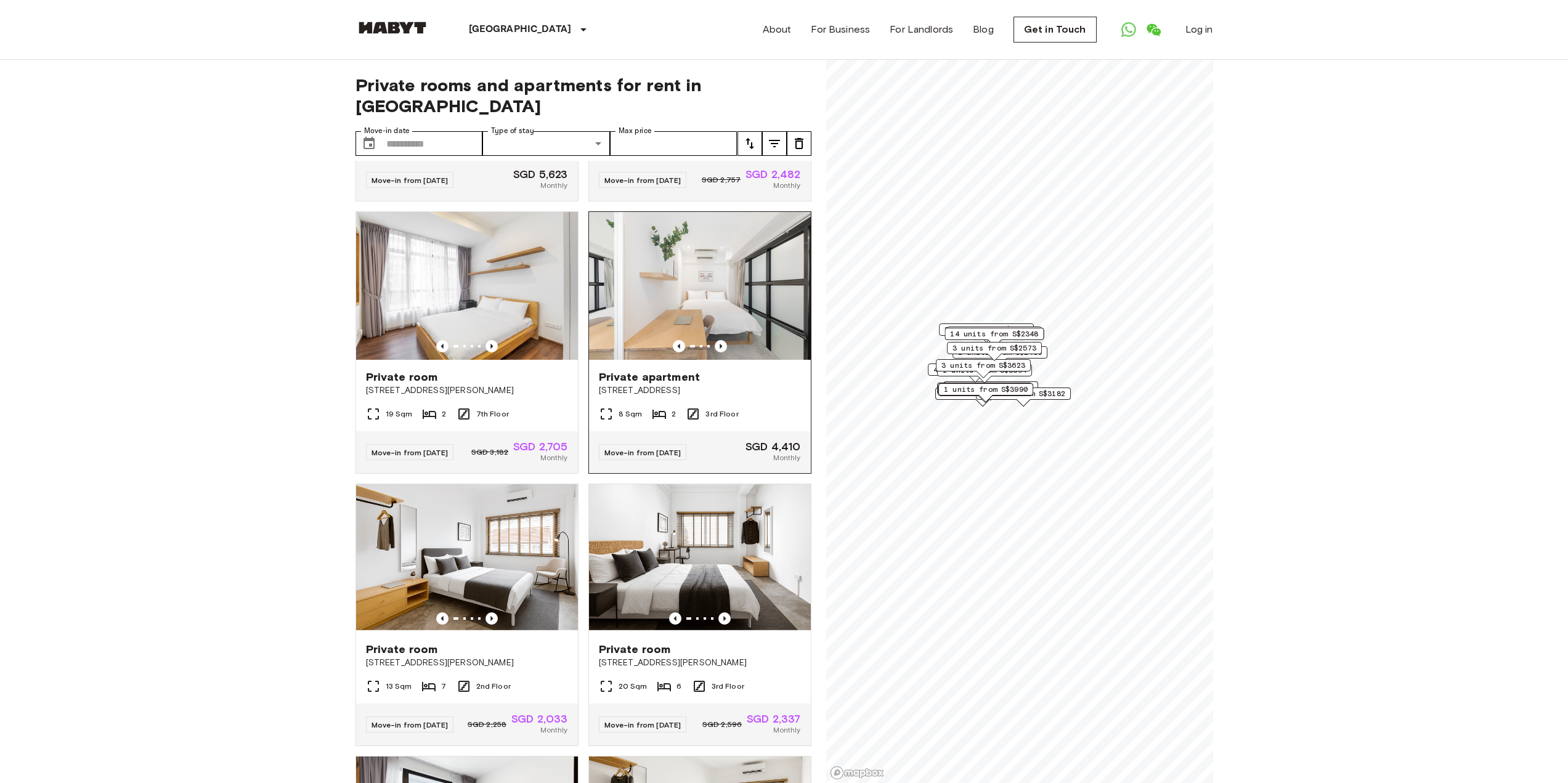
click at [659, 319] on img at bounding box center [700, 286] width 222 height 148
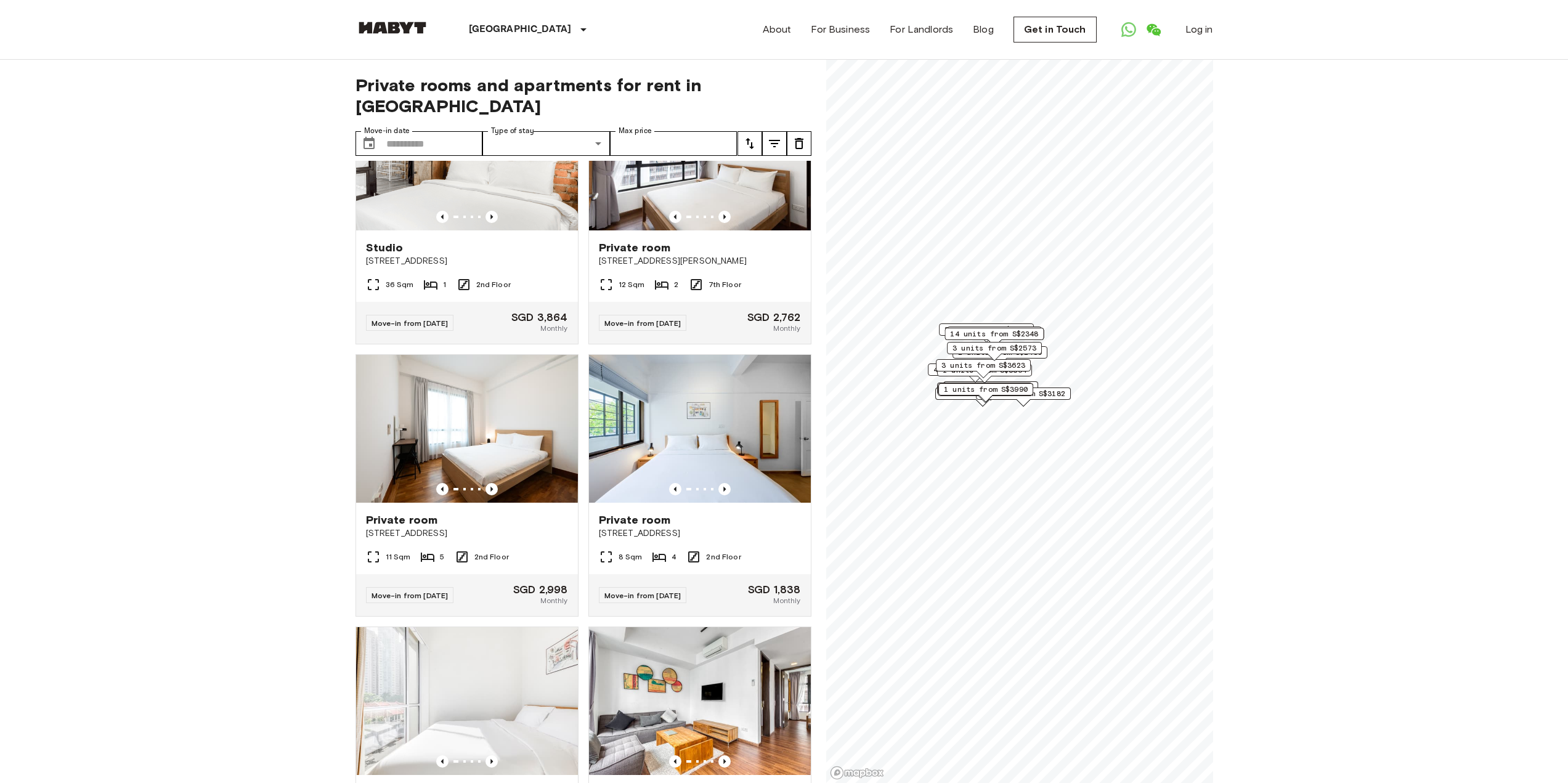
scroll to position [3371, 0]
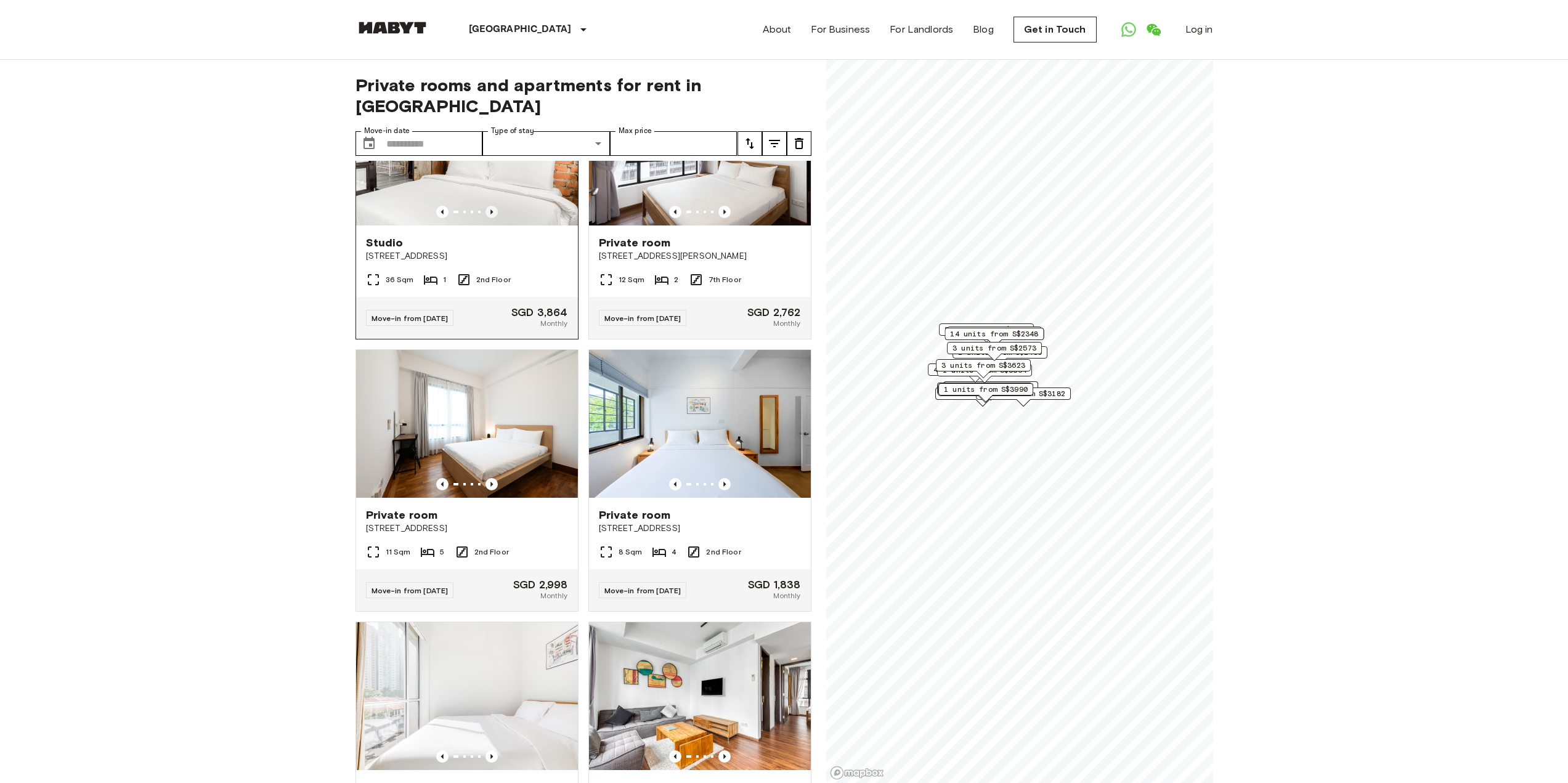
click at [491, 218] on icon "Previous image" at bounding box center [492, 212] width 13 height 13
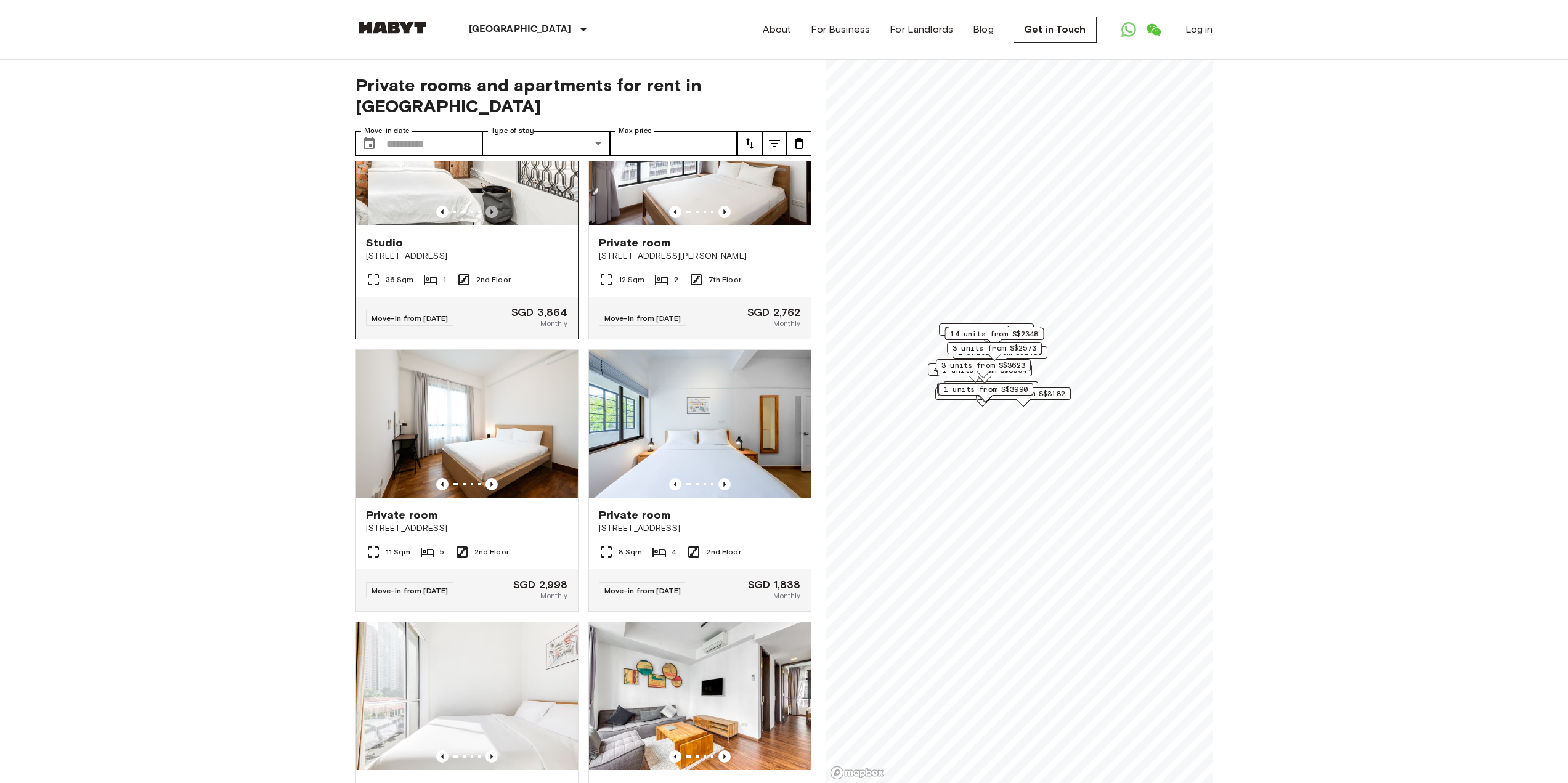
click at [491, 218] on icon "Previous image" at bounding box center [492, 212] width 13 height 13
click at [489, 226] on img at bounding box center [496, 152] width 222 height 148
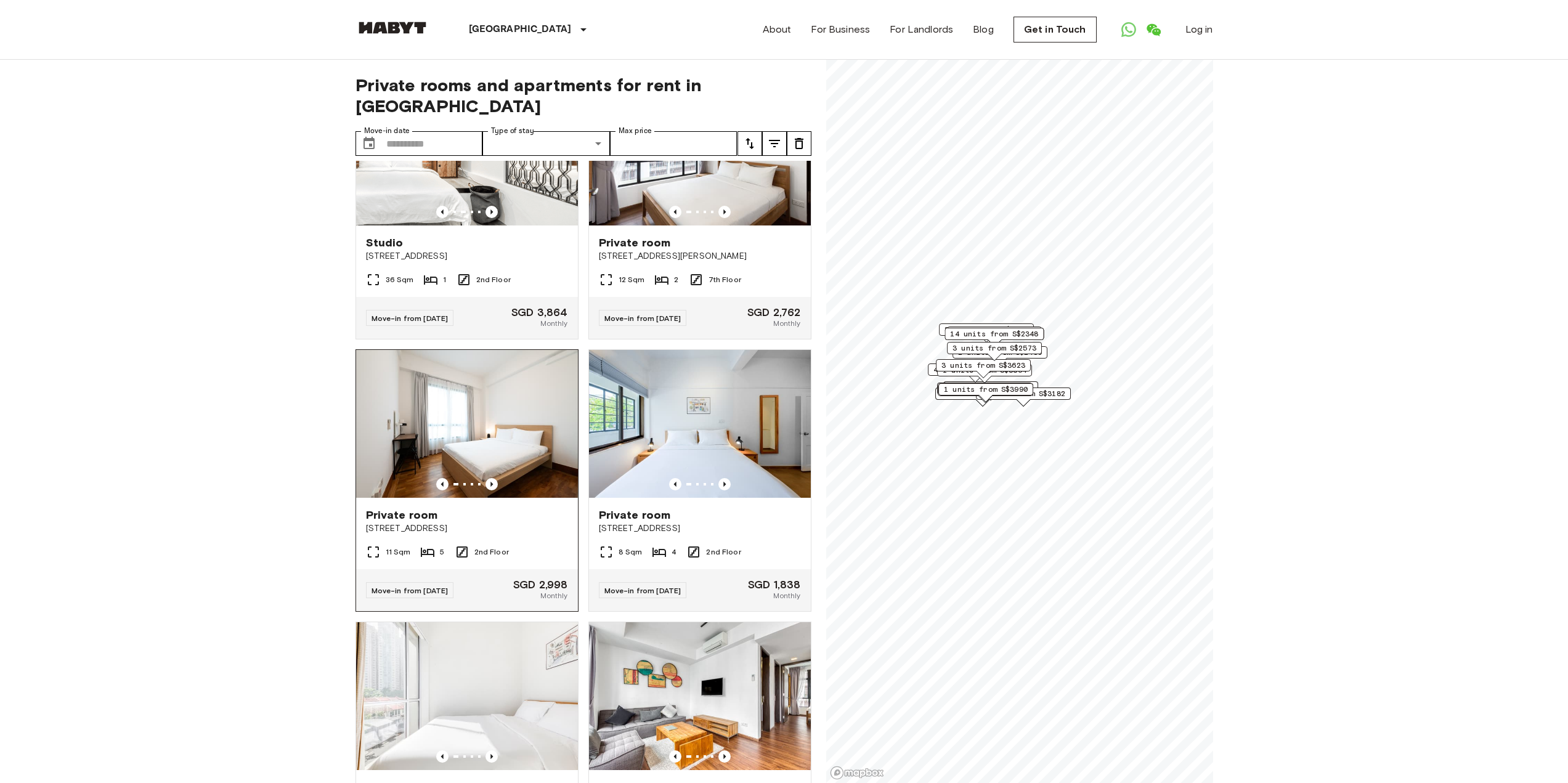
click at [476, 498] on img at bounding box center [467, 424] width 222 height 148
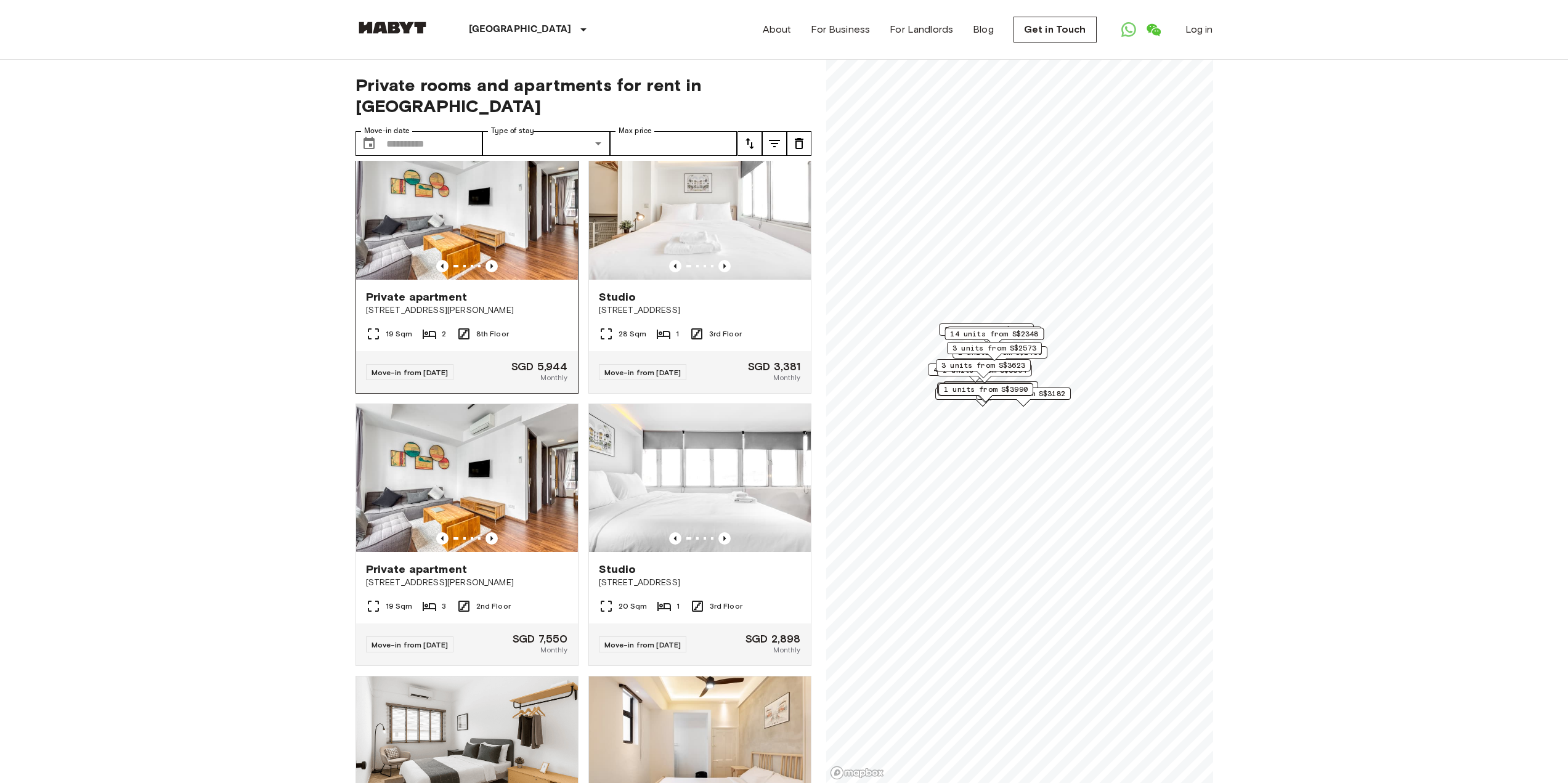
scroll to position [4234, 0]
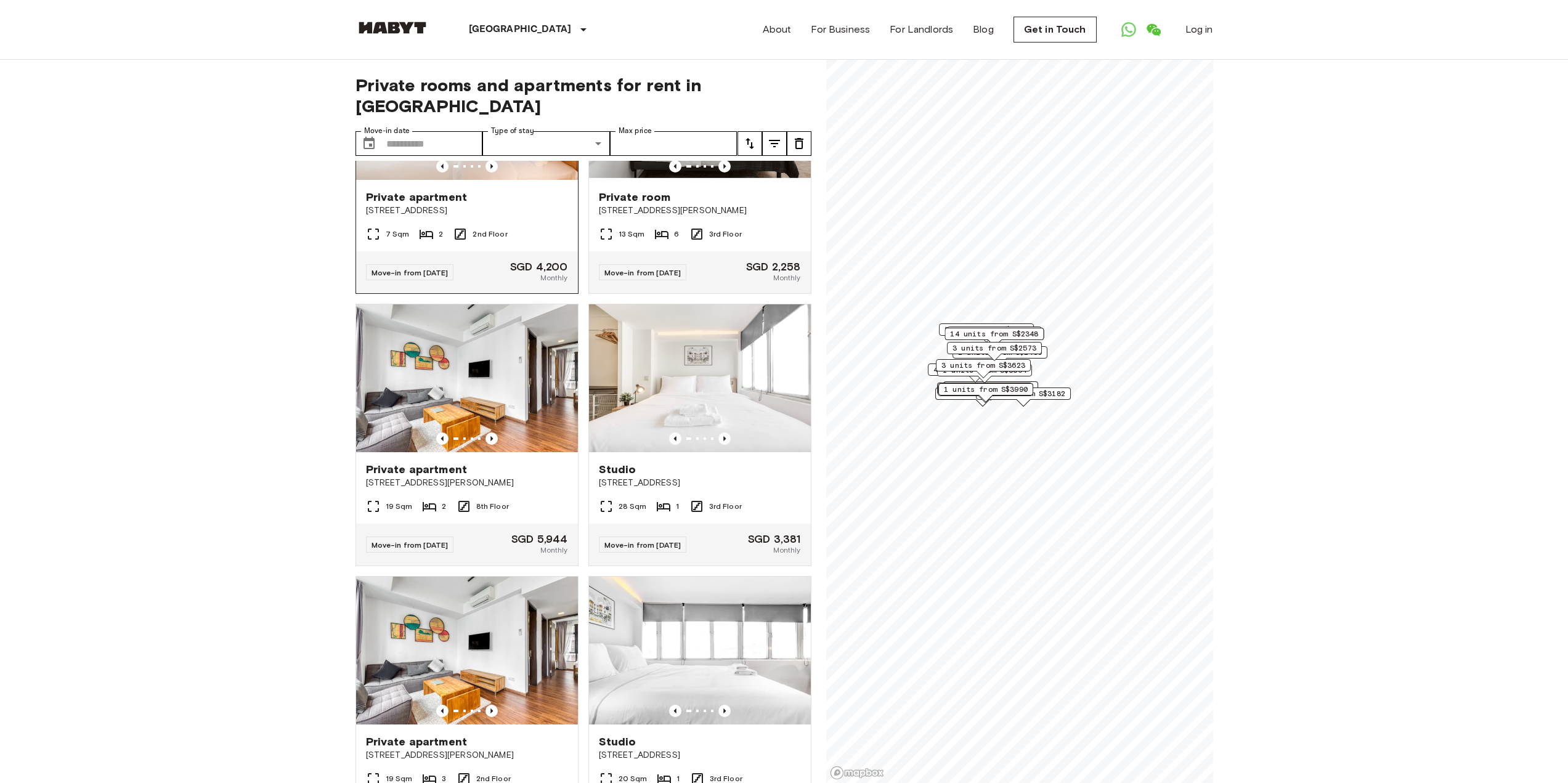
click at [469, 180] on img at bounding box center [467, 106] width 222 height 148
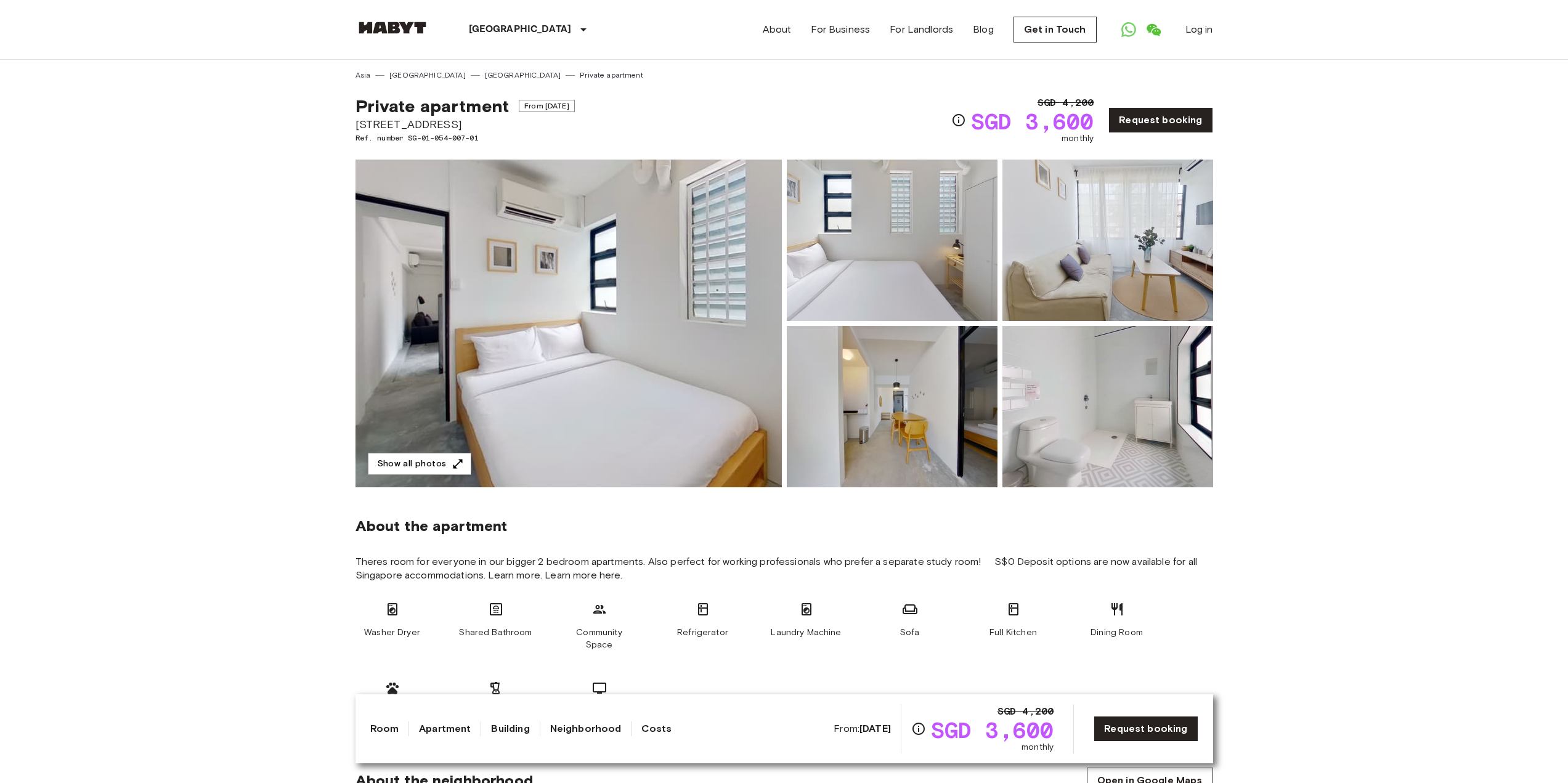
click at [643, 372] on img at bounding box center [568, 323] width 426 height 328
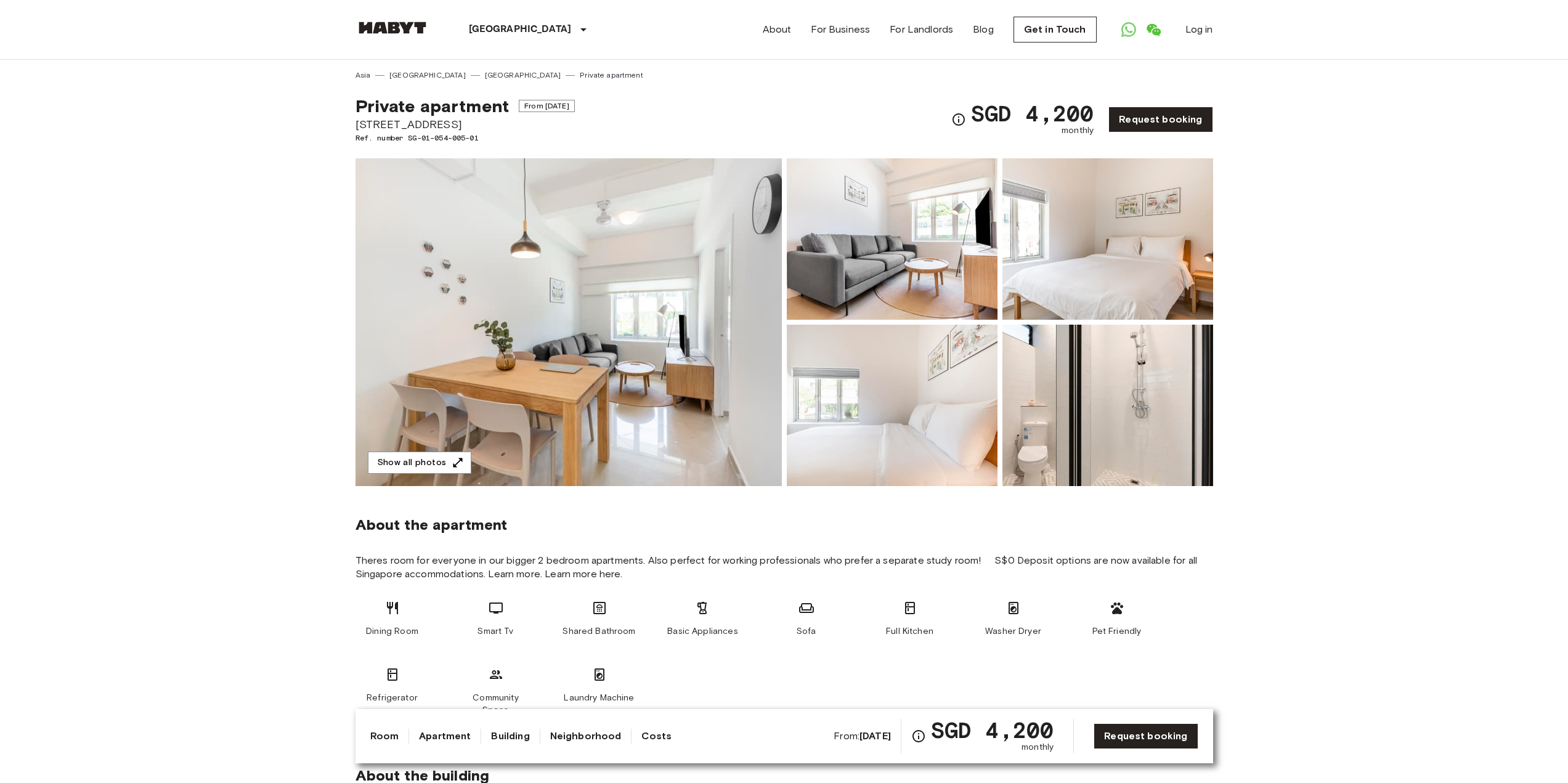
click at [588, 342] on img at bounding box center [568, 322] width 426 height 328
